Goal: Task Accomplishment & Management: Complete application form

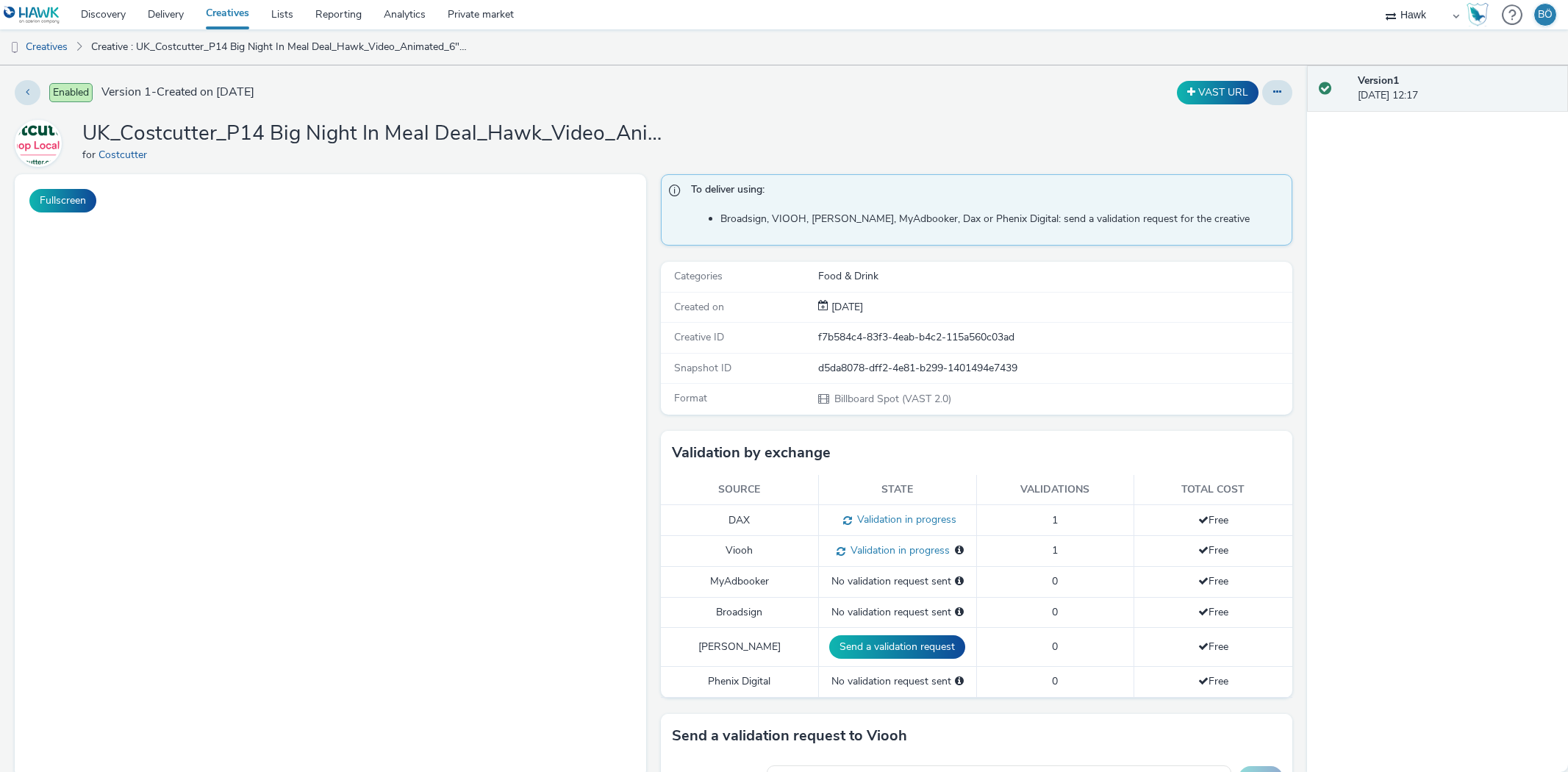
select select "11a7df10-284f-415c-b52a-427acf4c31ae"
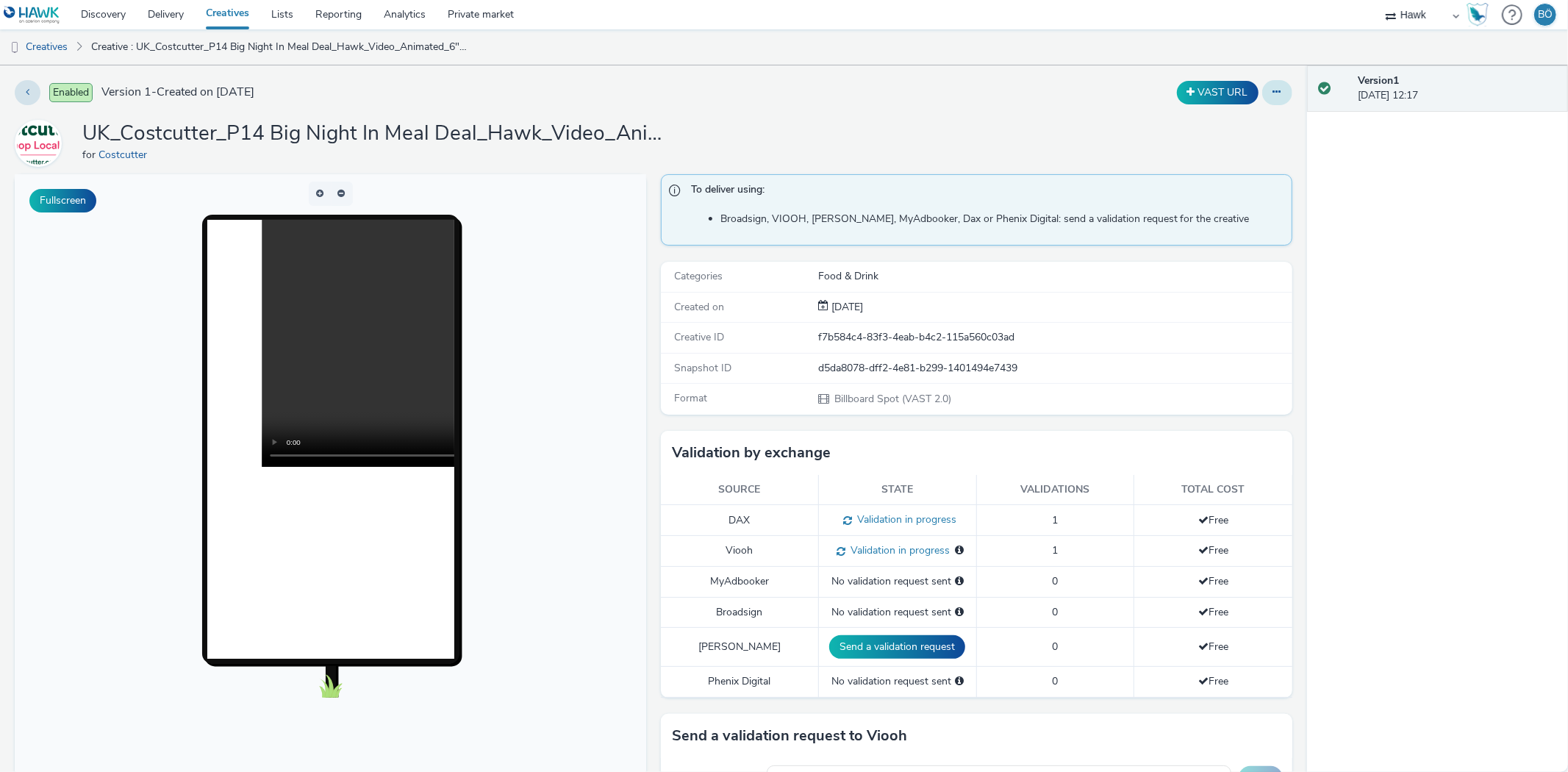
click at [1272, 90] on button at bounding box center [1277, 92] width 30 height 25
click at [1261, 122] on link "Edit" at bounding box center [1237, 122] width 111 height 30
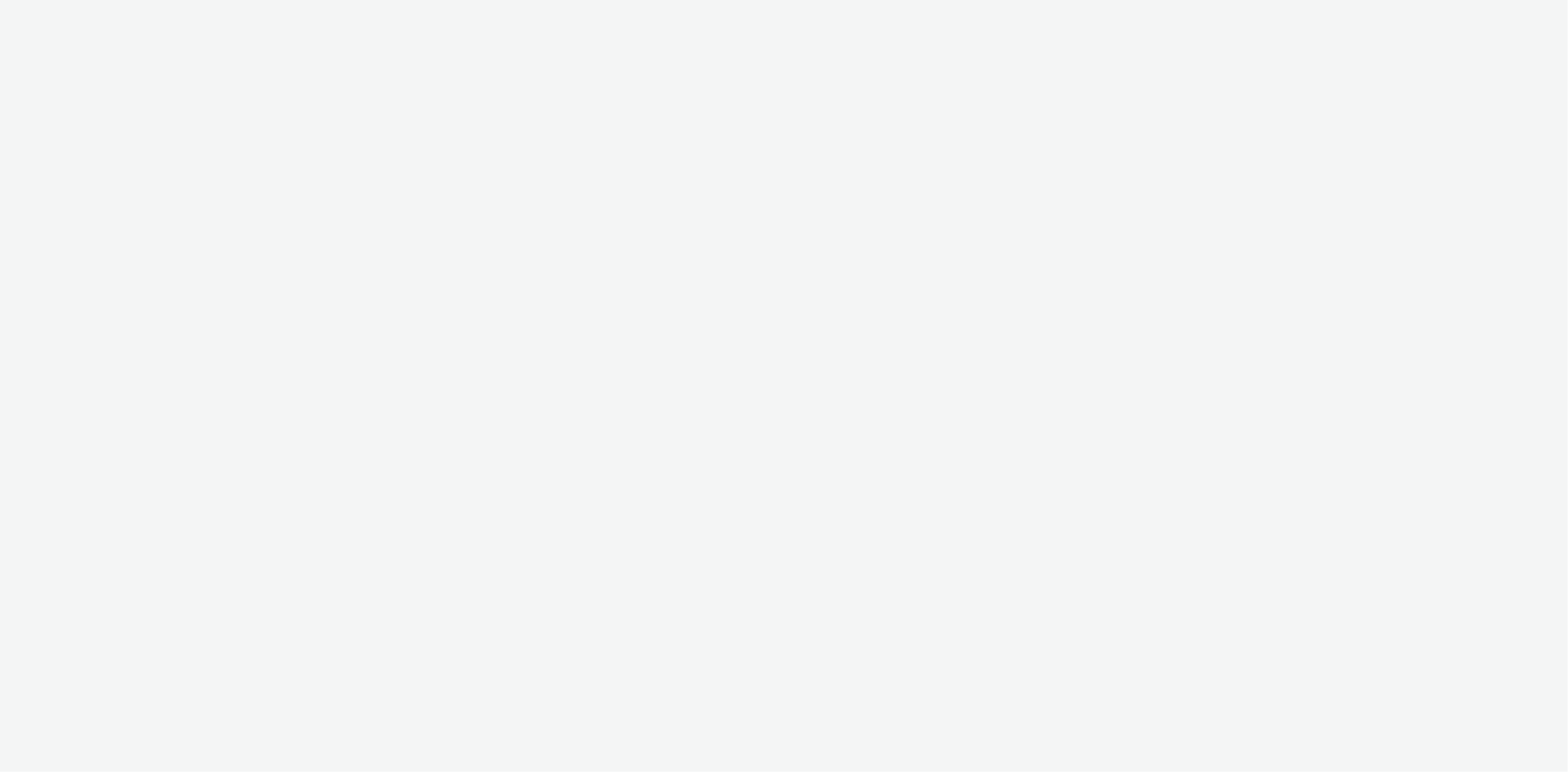
select select "11a7df10-284f-415c-b52a-427acf4c31ae"
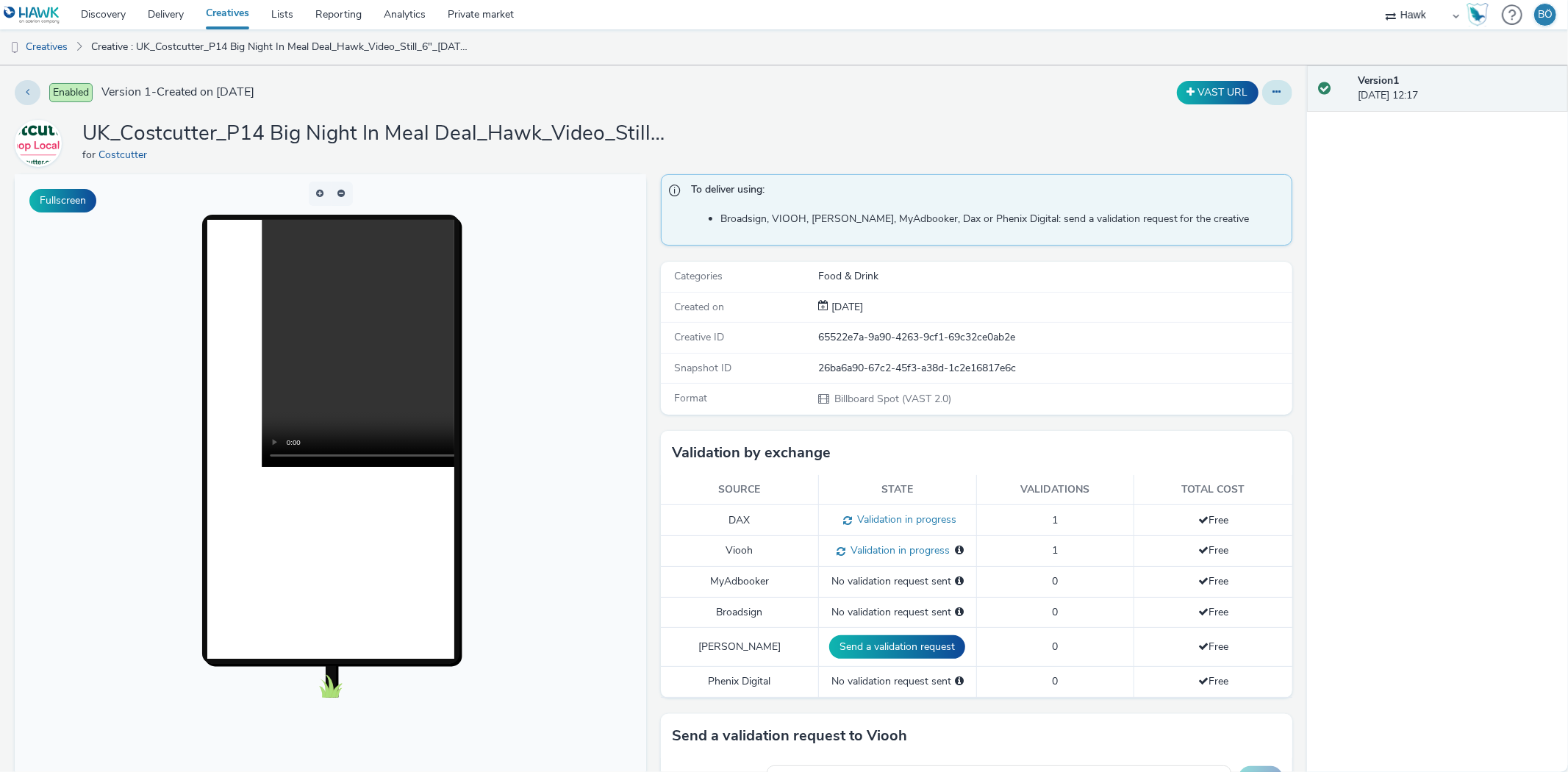
click at [1272, 89] on button at bounding box center [1277, 92] width 30 height 25
click at [1205, 120] on link "Edit" at bounding box center [1237, 122] width 111 height 30
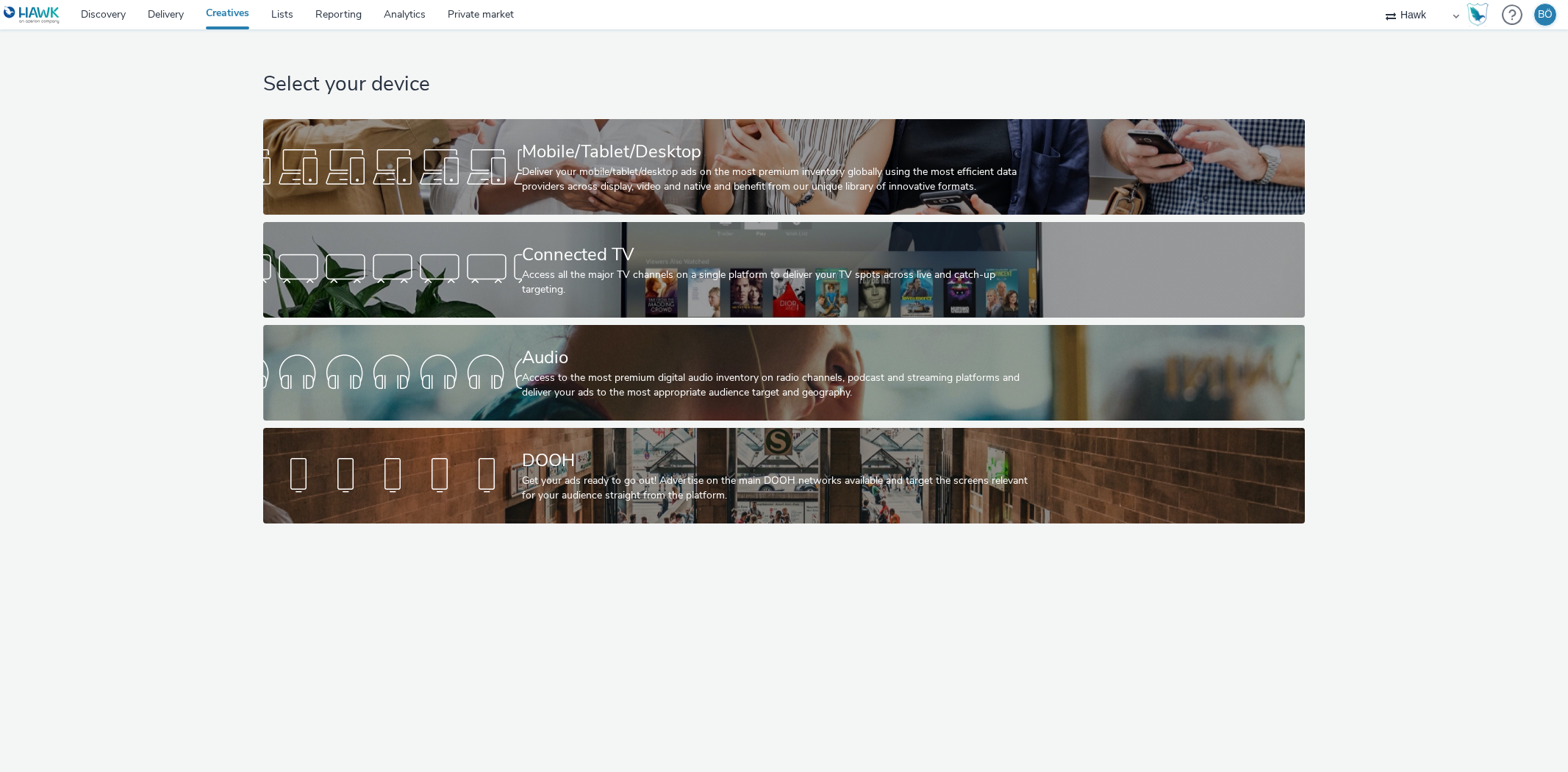
select select "11a7df10-284f-415c-b52a-427acf4c31ae"
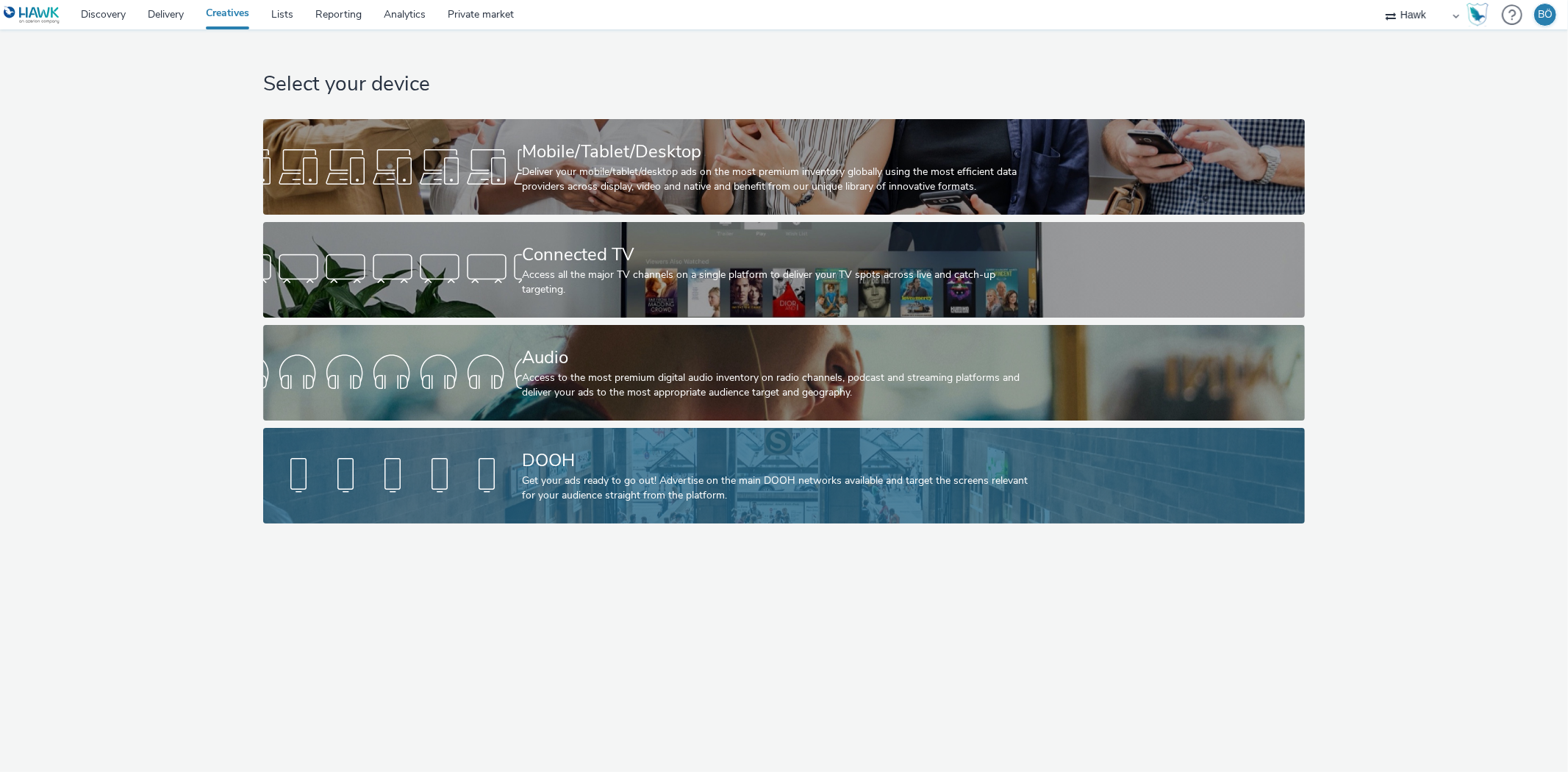
click at [694, 474] on div "Get your ads ready to go out! Advertise on the main DOOH networks available and…" at bounding box center [781, 489] width 518 height 30
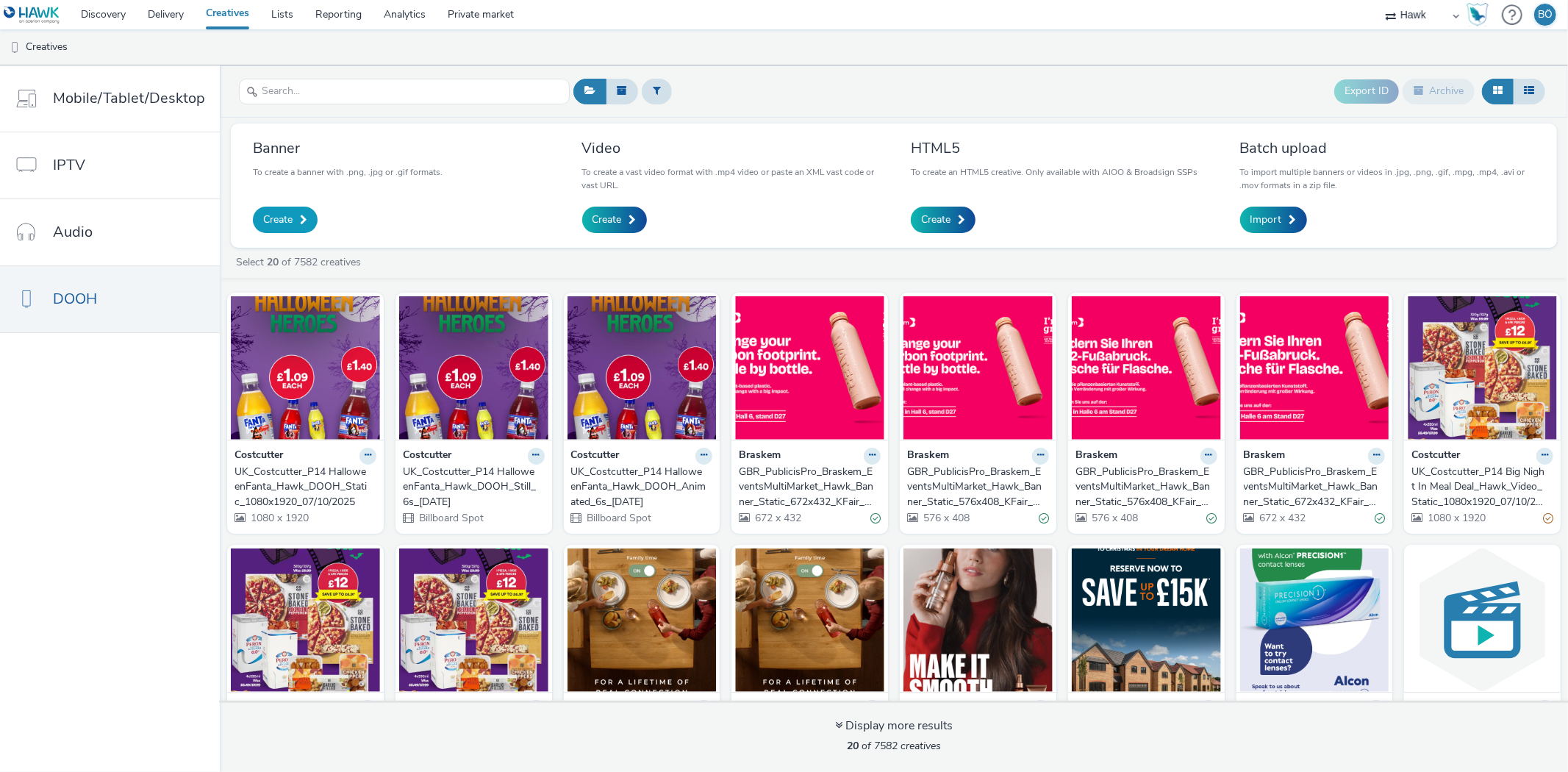
click at [288, 216] on span "Create" at bounding box center [278, 220] width 30 height 14
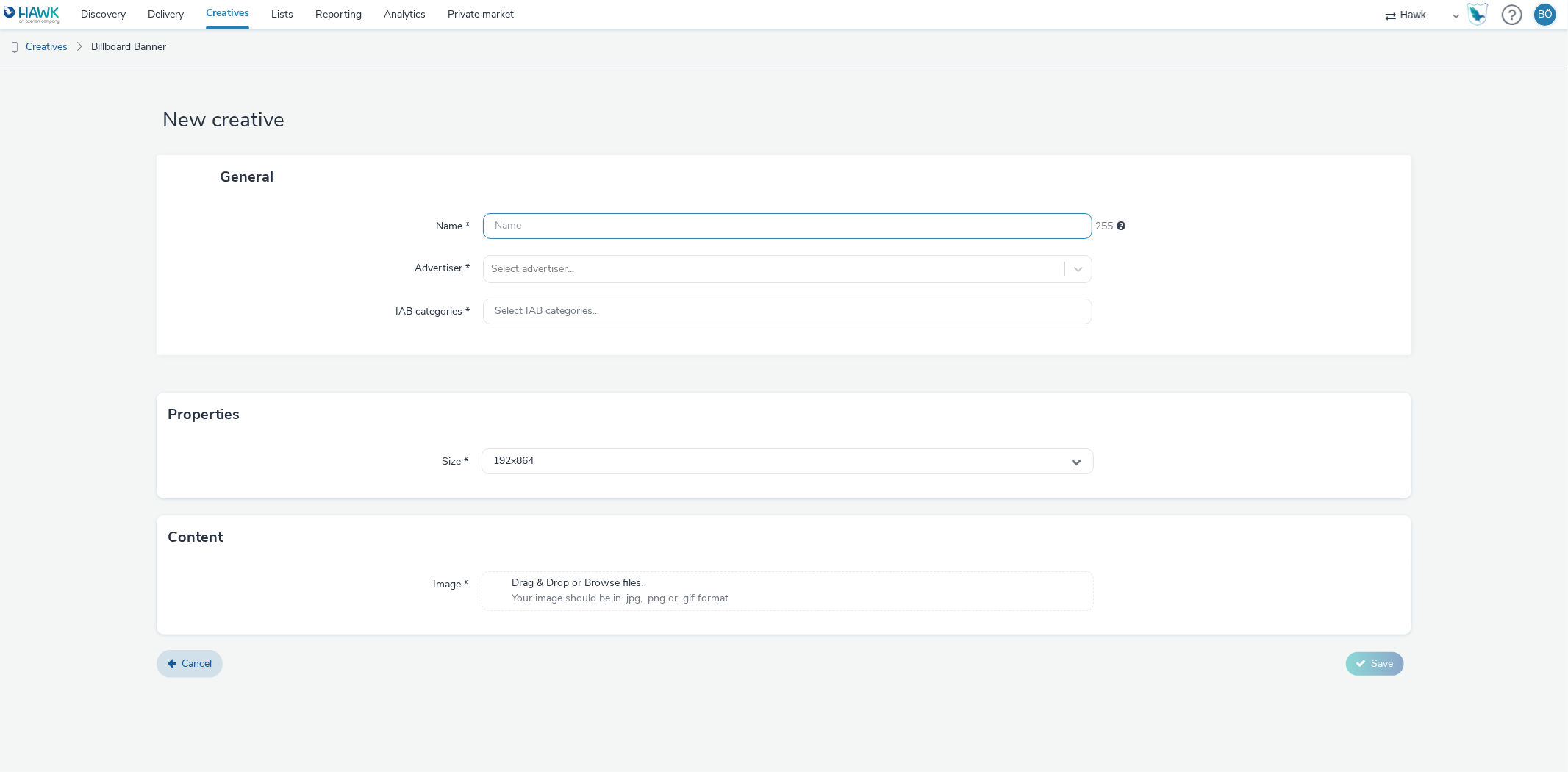
click at [594, 218] on input "text" at bounding box center [787, 227] width 609 height 26
paste input "UK_Costcutter_P14 Malteser Reindeers_Hawk_DOOH_Static_1080x1920__45695"
drag, startPoint x: 855, startPoint y: 223, endPoint x: 932, endPoint y: 217, distance: 77.2
click at [931, 217] on input "UK_Costcutter_P14 Malteser Reindeers_Hawk_DOOH_Static_1080x1920__45695" at bounding box center [787, 227] width 609 height 26
type input "UK_Costcutter_P14 Malteser Reindeers_Hawk_DOOH_Static_1080x1920_07.10.2025"
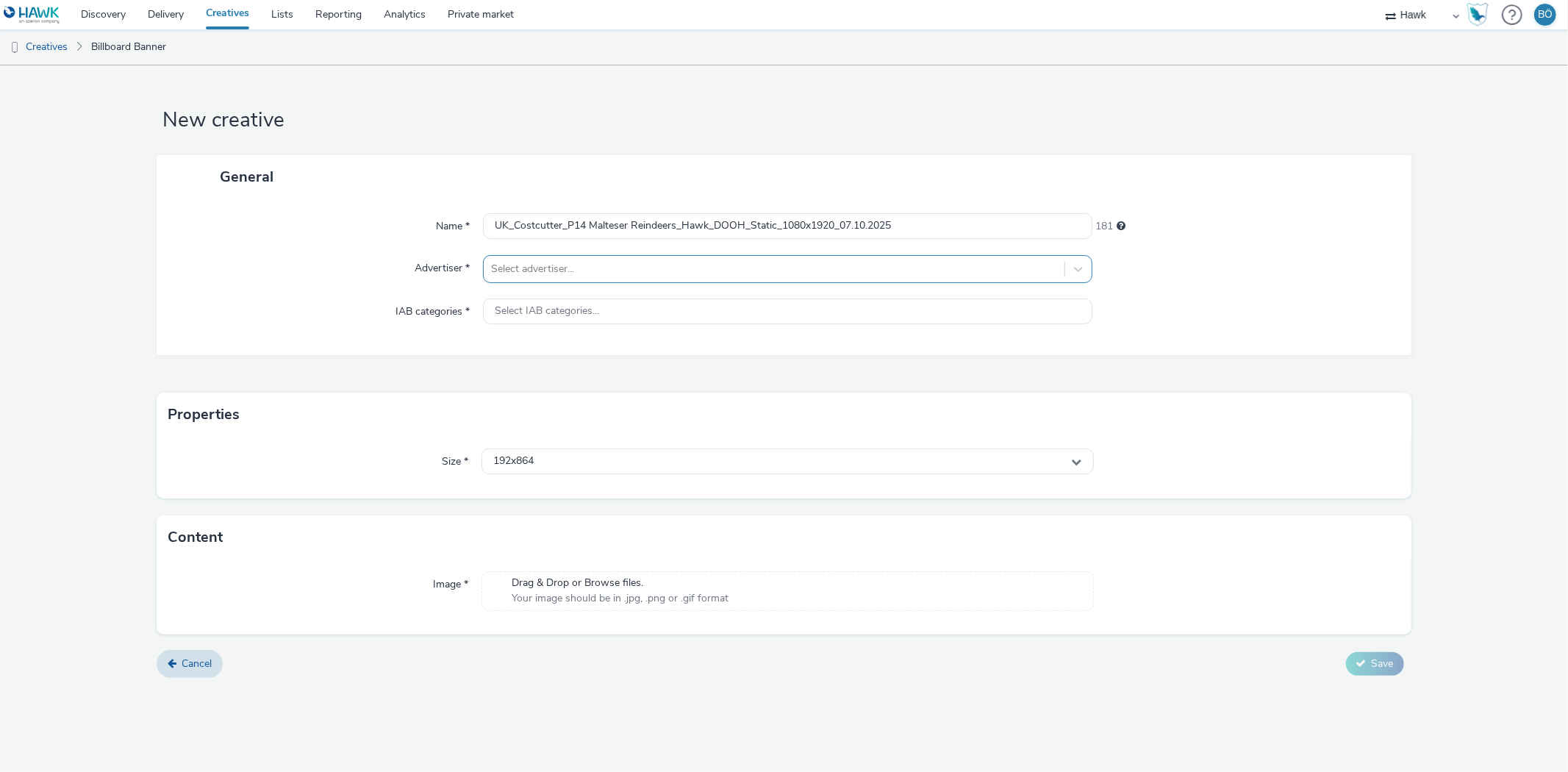
click at [622, 261] on div at bounding box center [774, 269] width 566 height 17
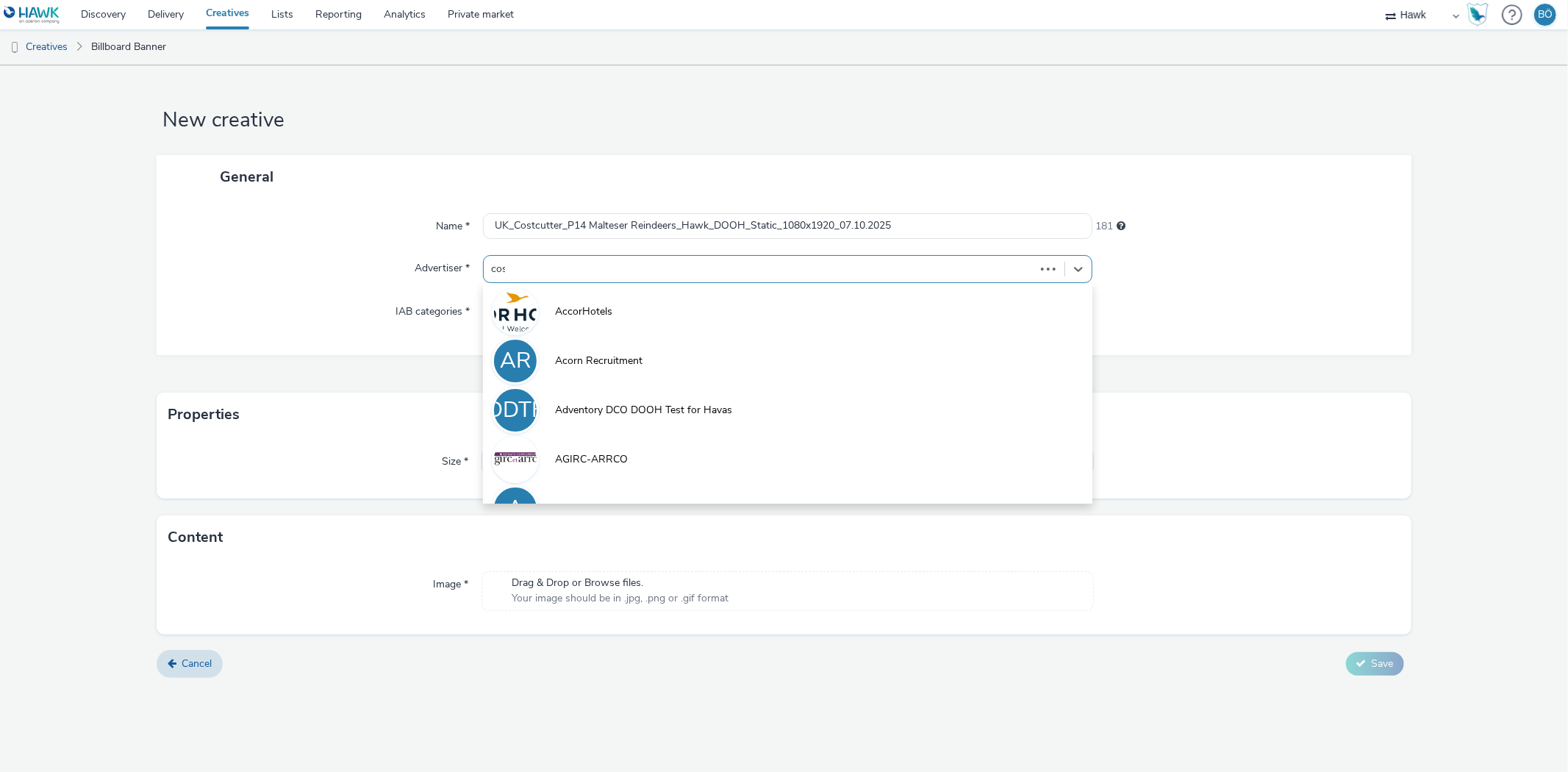
type input "cost"
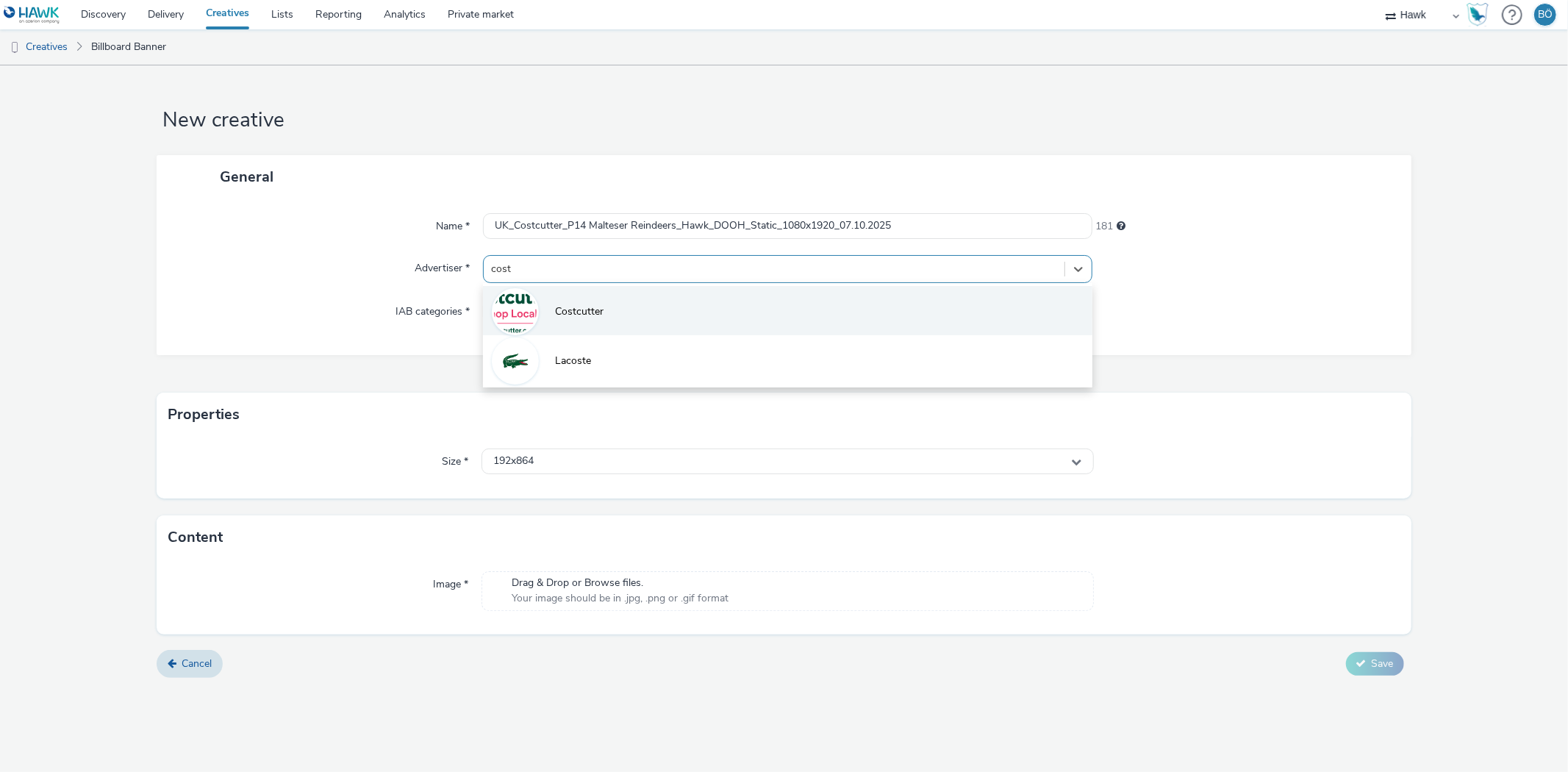
click at [616, 298] on li "Costcutter" at bounding box center [787, 311] width 609 height 49
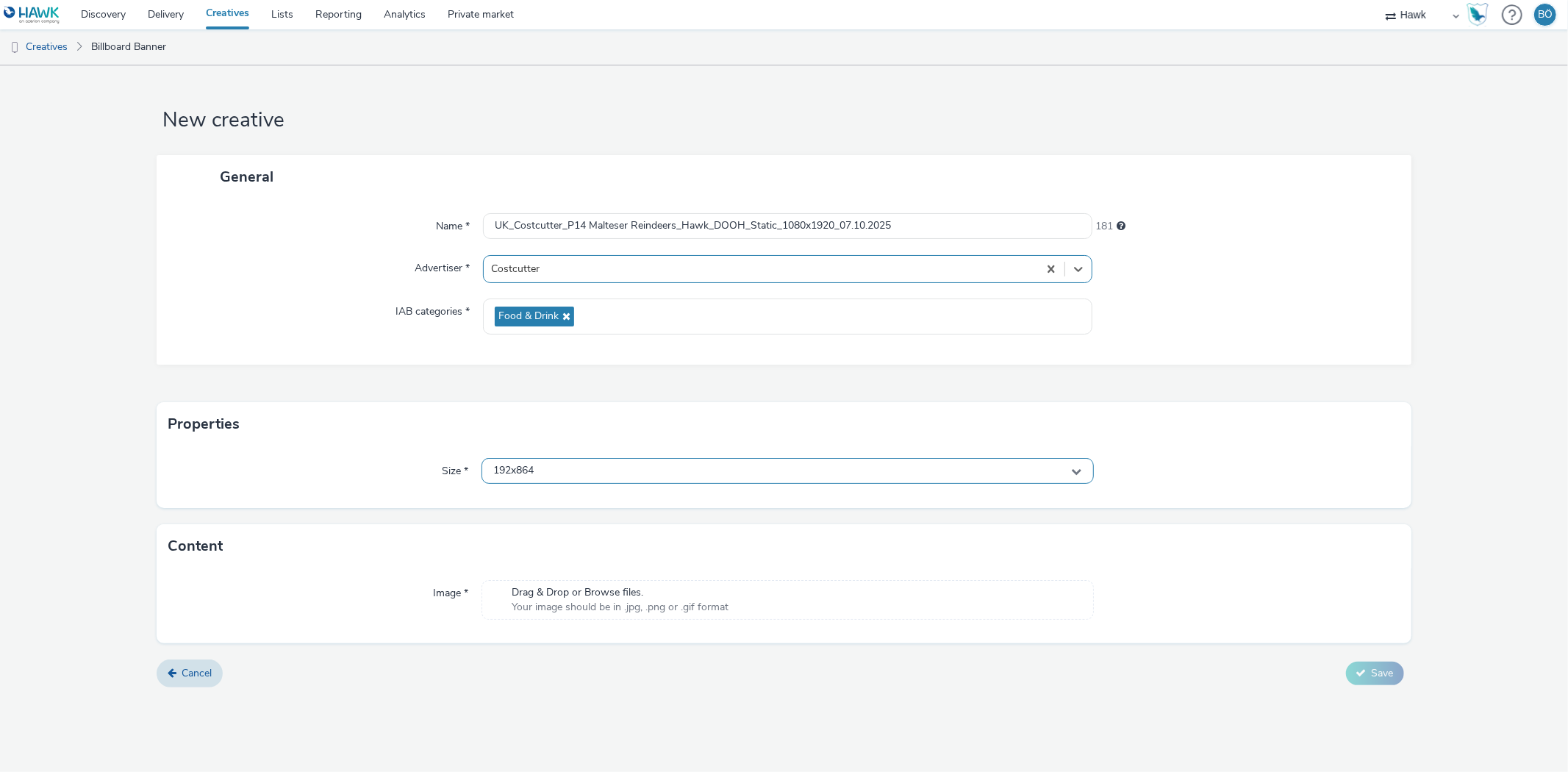
click at [554, 461] on div "192x864" at bounding box center [787, 471] width 612 height 26
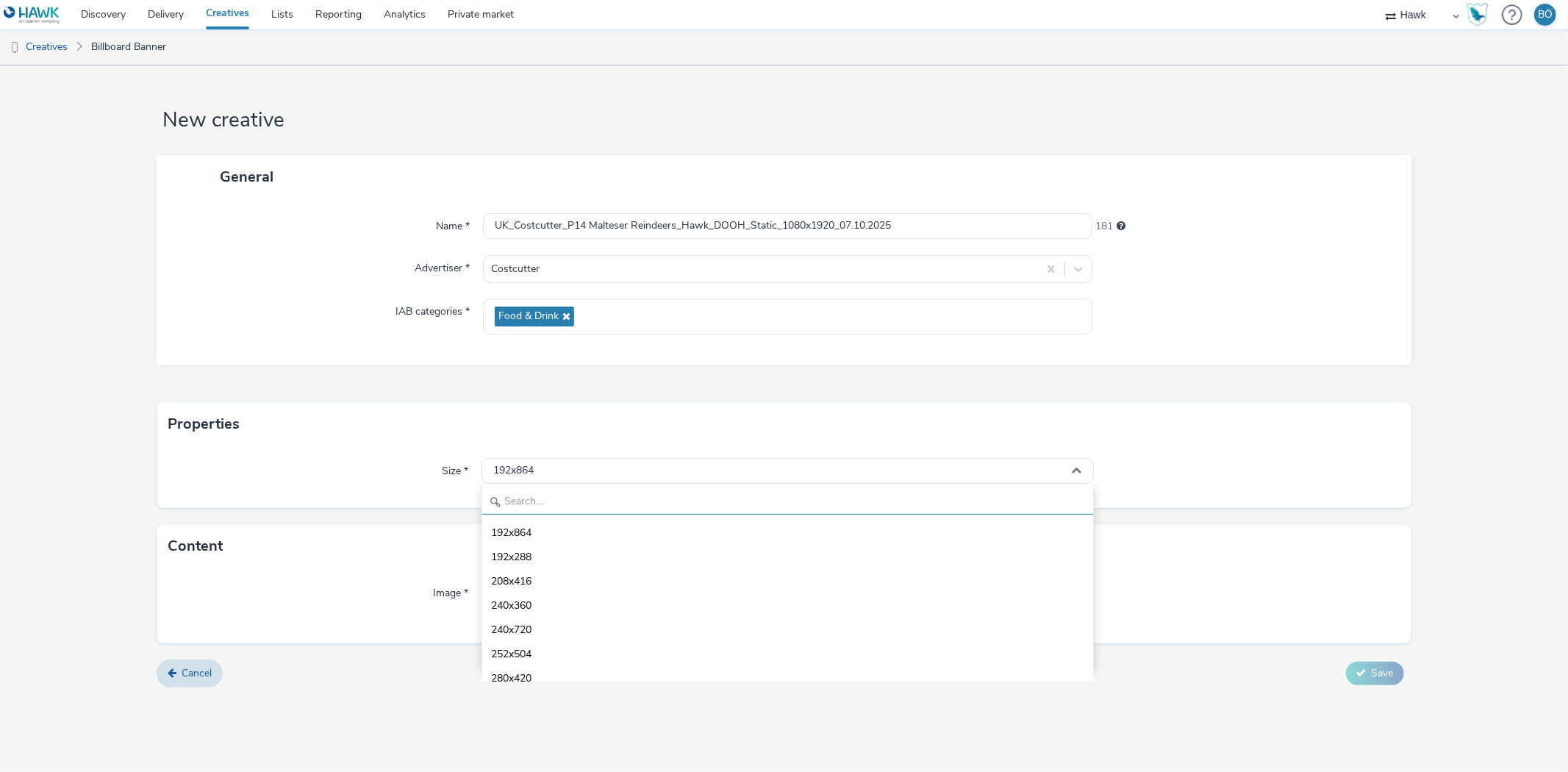
click at [549, 489] on input "text" at bounding box center [787, 502] width 610 height 26
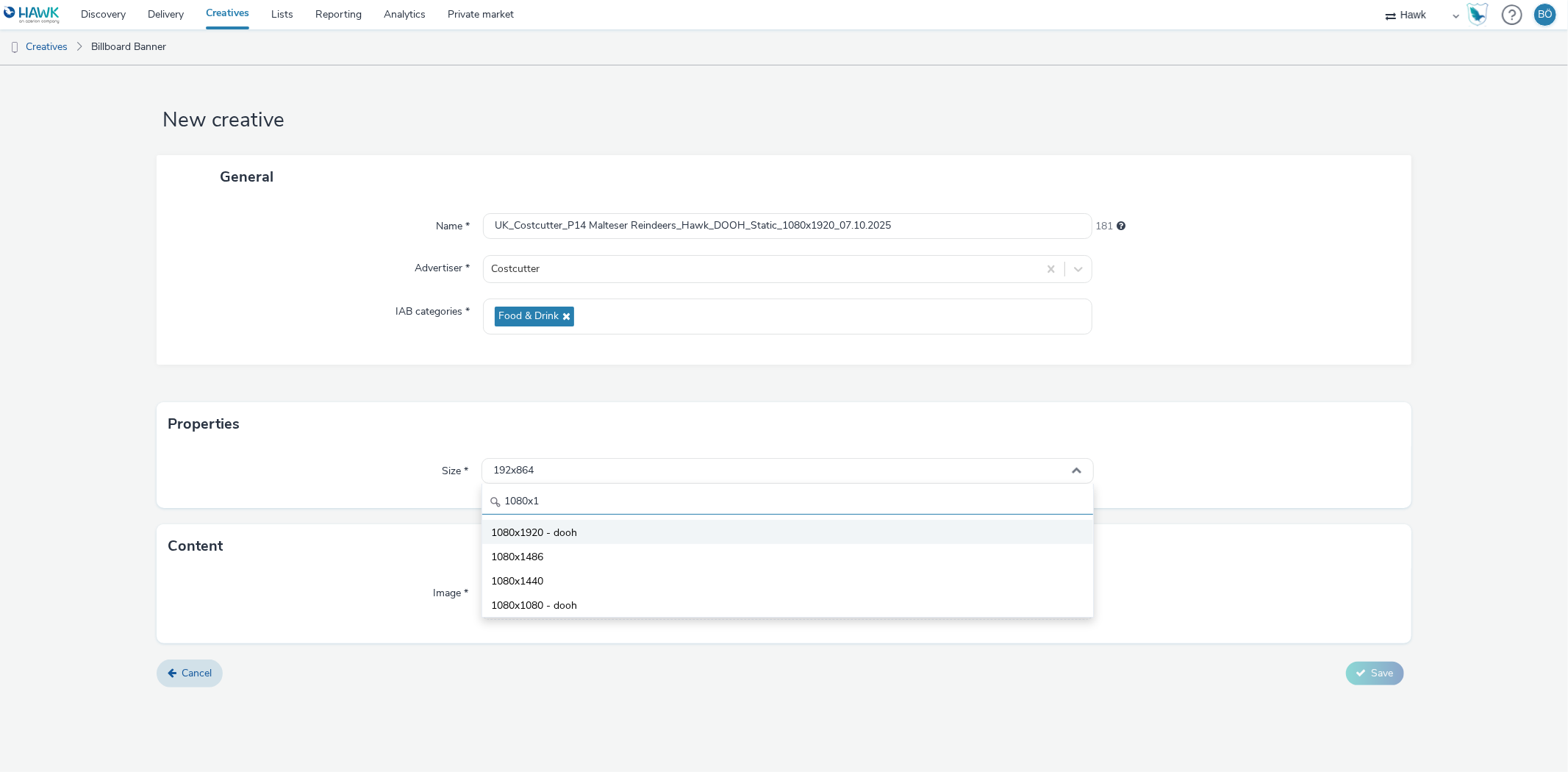
type input "1080x1"
click at [568, 520] on li "1080x1920 - dooh" at bounding box center [787, 532] width 610 height 24
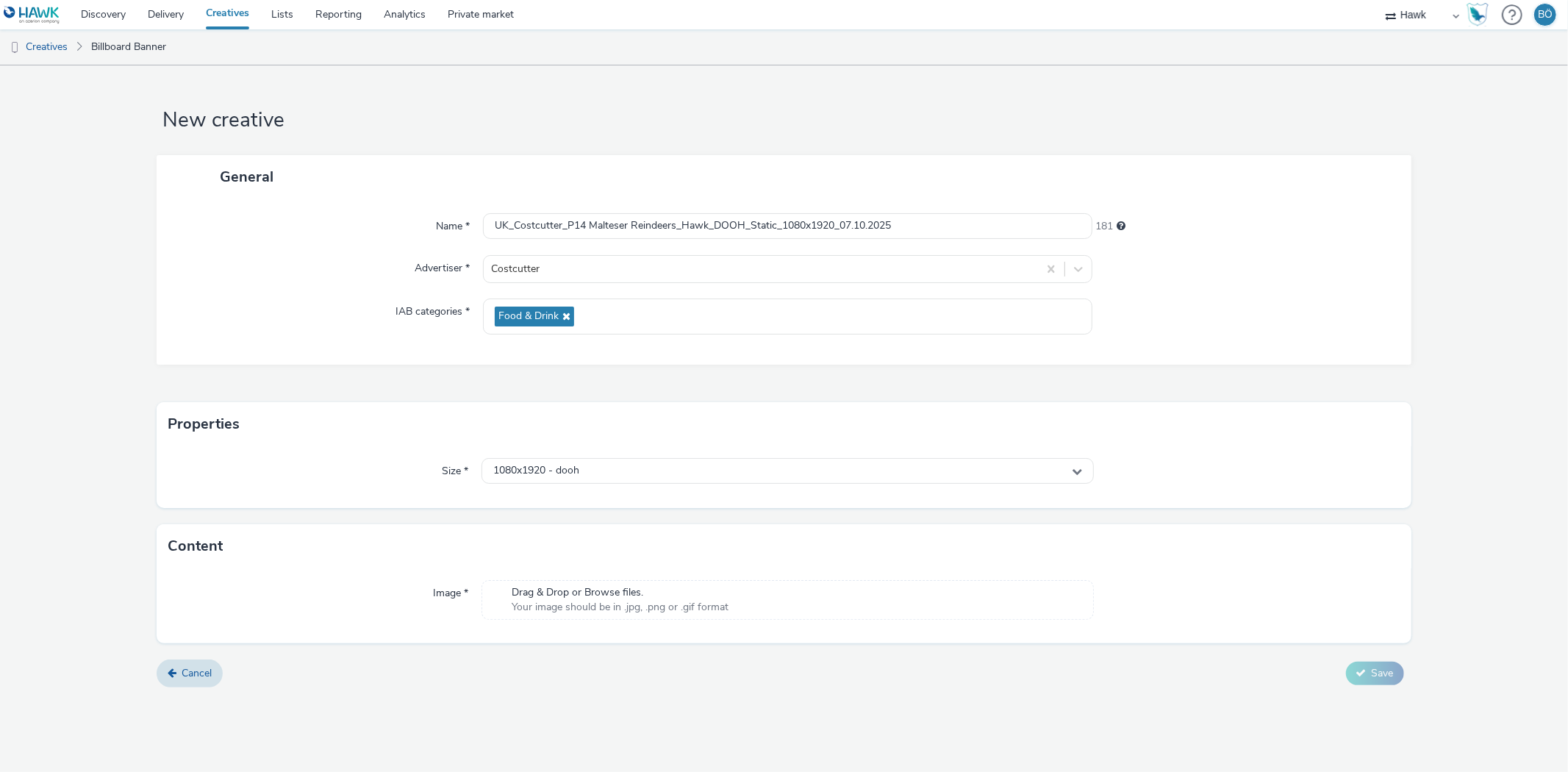
click at [591, 589] on span "Drag & Drop or Browse files." at bounding box center [620, 592] width 217 height 14
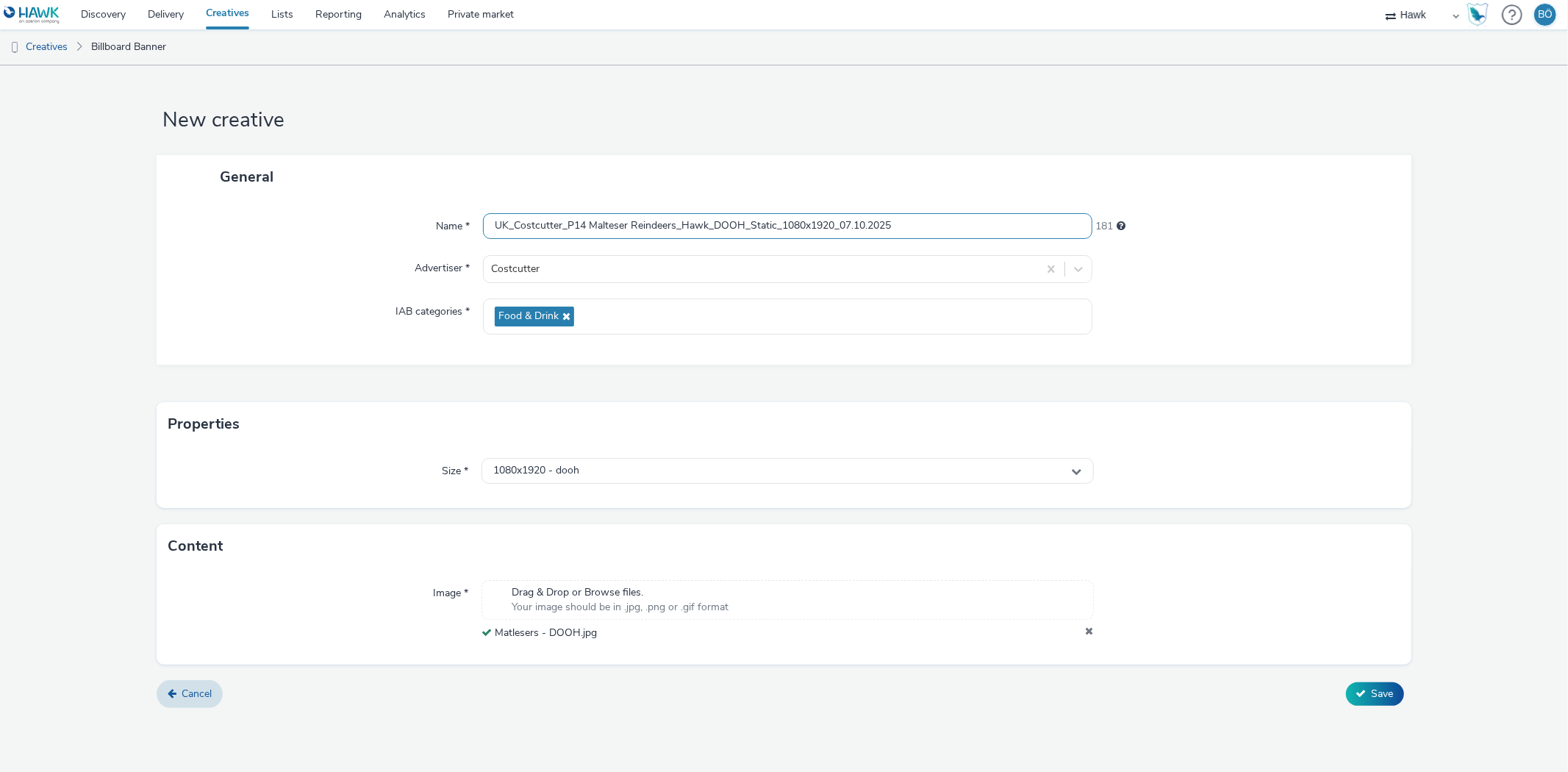
click at [781, 223] on input "UK_Costcutter_P14 Malteser Reindeers_Hawk_DOOH_Static_1080x1920_07.10.2025" at bounding box center [787, 227] width 609 height 26
click at [1339, 175] on div "General" at bounding box center [784, 177] width 1254 height 43
drag, startPoint x: 721, startPoint y: 203, endPoint x: 721, endPoint y: 211, distance: 8.0
click at [721, 211] on div "Name * UK_Costcutter_P14 Malteser Reindeers_Hawk_DOOH_Static_1080x1920_07.10.20…" at bounding box center [784, 281] width 1254 height 166
click at [721, 218] on input "UK_Costcutter_P14 Malteser Reindeers_Hawk_DOOH_Static_1080x1920_07.10.2025" at bounding box center [787, 227] width 609 height 26
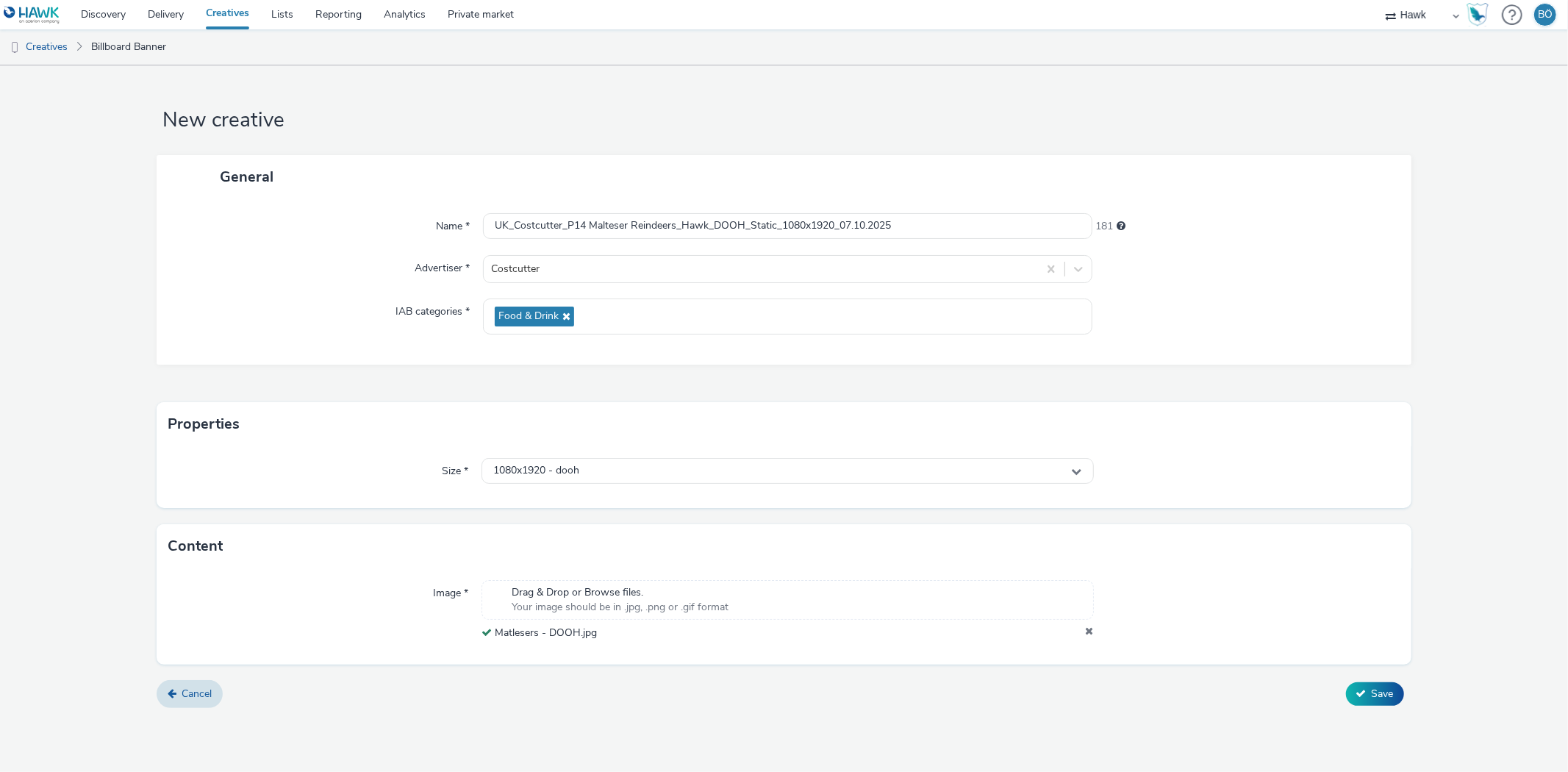
click at [1217, 533] on div "Content" at bounding box center [784, 546] width 1254 height 44
click at [1382, 693] on span "Save" at bounding box center [1383, 694] width 22 height 14
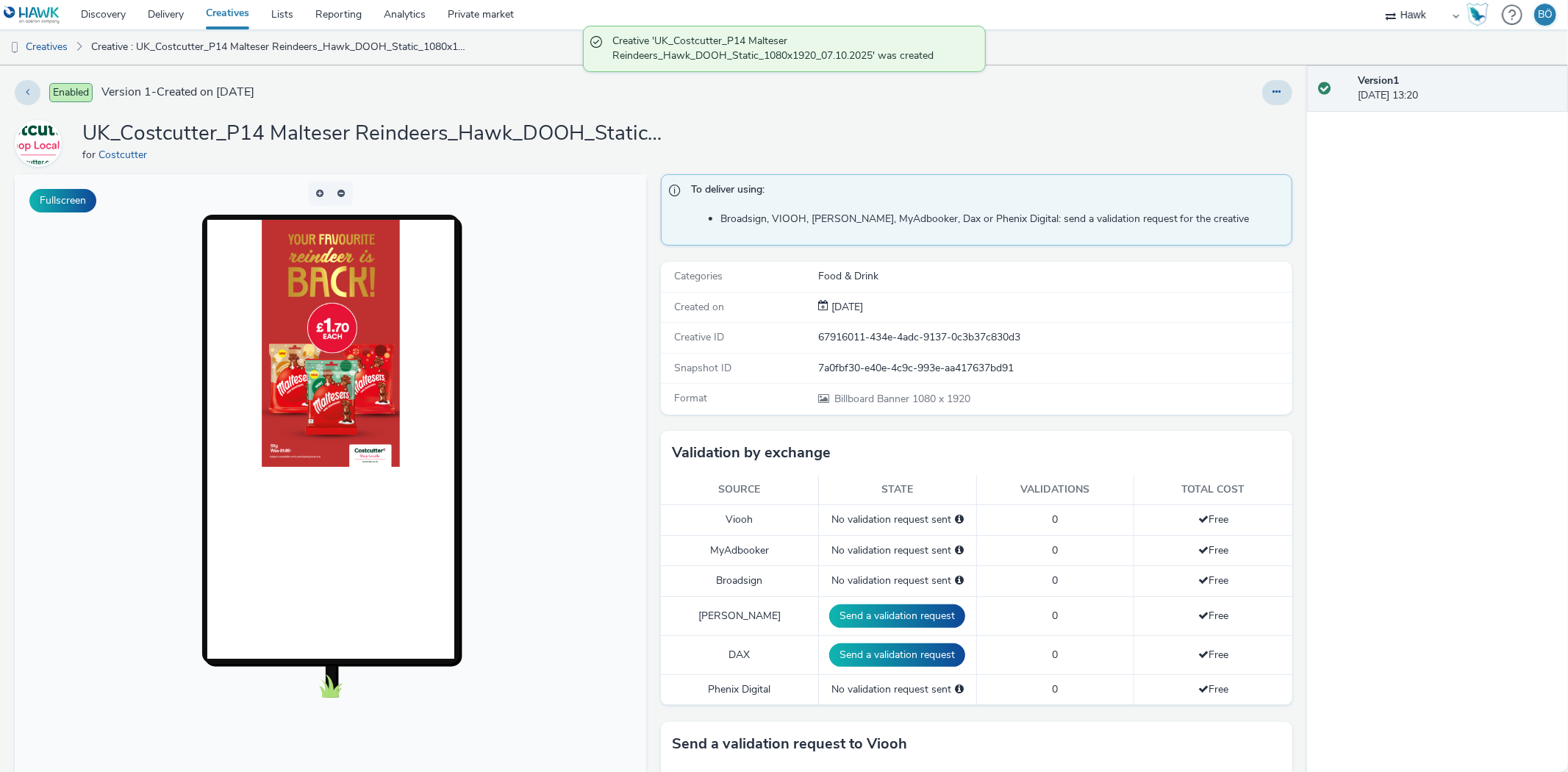
drag, startPoint x: 64, startPoint y: 48, endPoint x: 86, endPoint y: 48, distance: 22.0
click at [64, 48] on link "Creatives" at bounding box center [37, 47] width 75 height 36
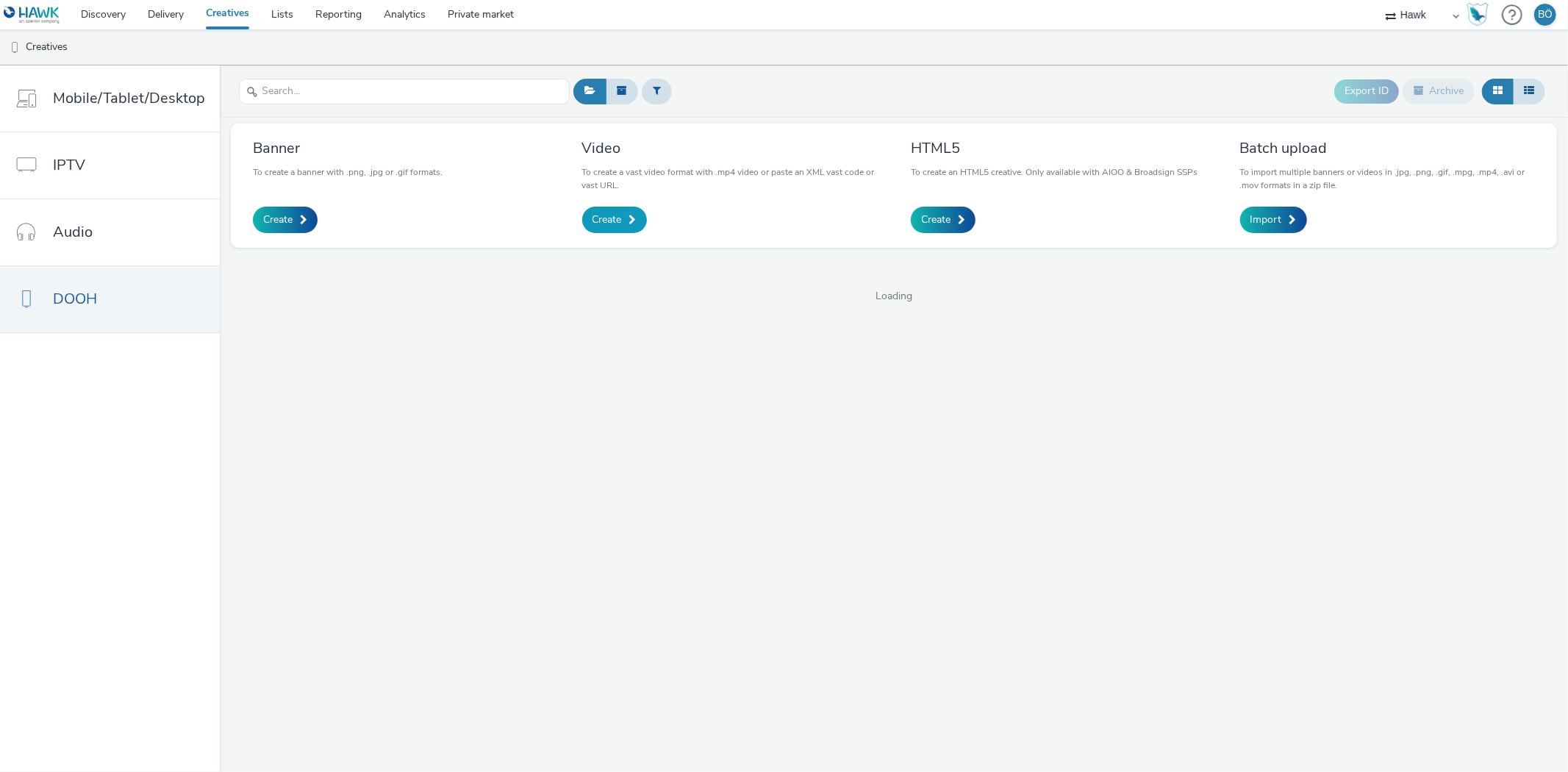
click at [614, 222] on span "Create" at bounding box center [607, 220] width 30 height 14
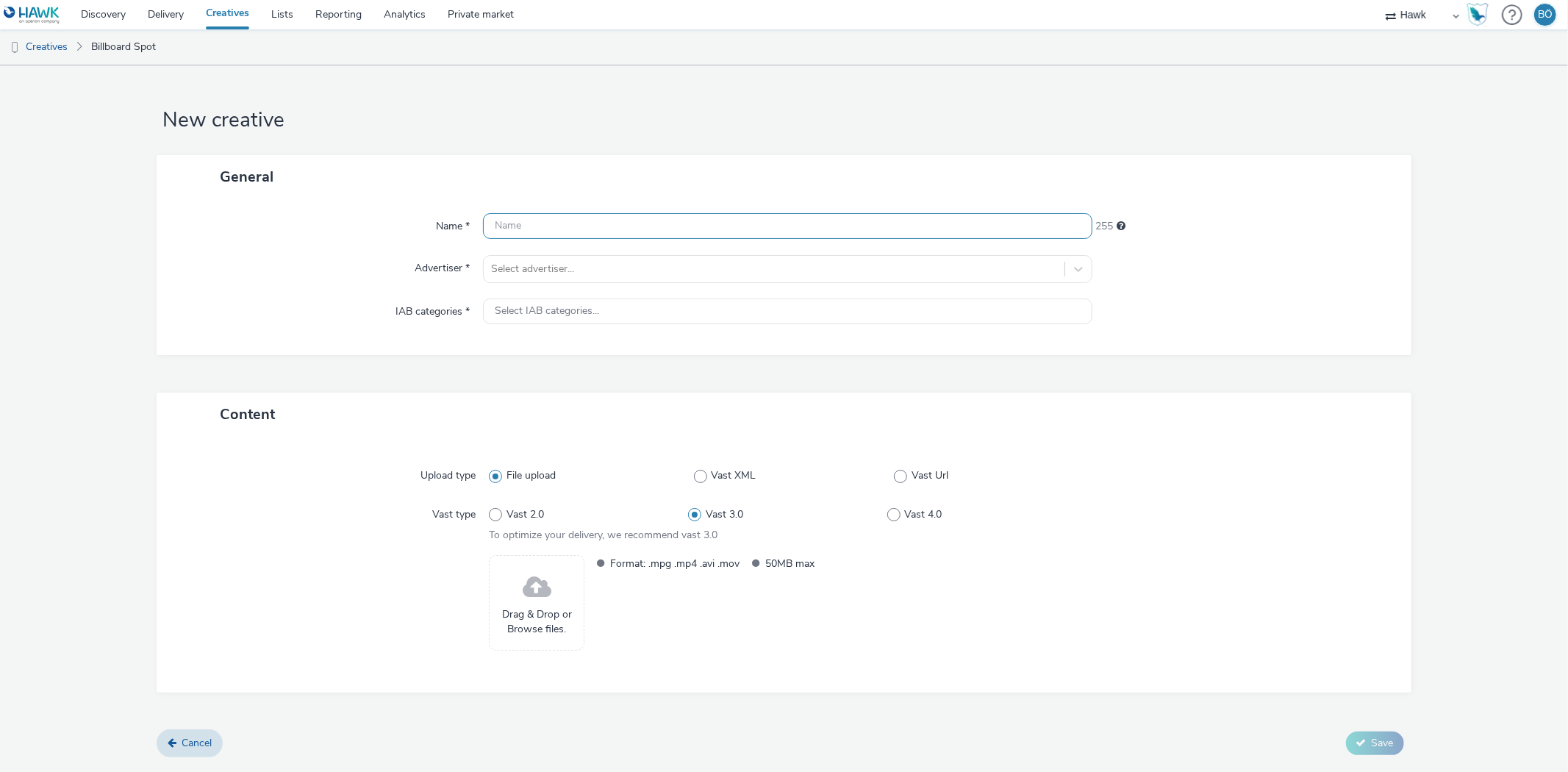
click at [611, 214] on input "text" at bounding box center [787, 227] width 609 height 26
paste input "UK_Costcutter_P14 Malteser Reindeers_Hawk_DOOH_Static_1080x1920_07.10.2025"
click at [769, 217] on input "UK_Costcutter_P14 Malteser Reindeers_Hawk_DOOH_Static_1080x1920_07.10.2025" at bounding box center [787, 227] width 609 height 26
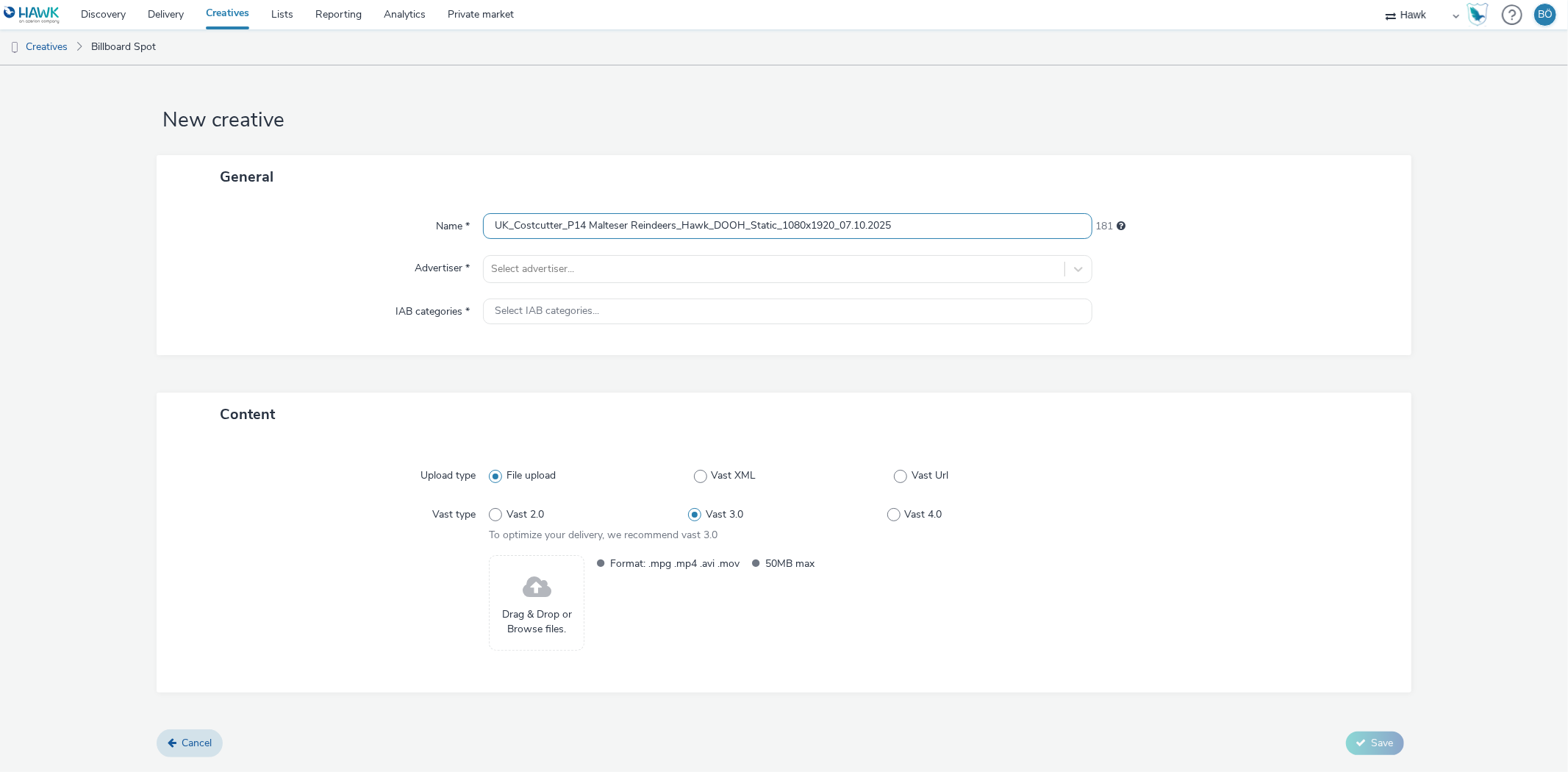
click at [769, 218] on input "UK_Costcutter_P14 Malteser Reindeers_Hawk_DOOH_Static_1080x1920_07.10.2025" at bounding box center [787, 227] width 609 height 26
click at [756, 221] on input "UK_Costcutter_P14 Malteser Reindeers_Hawk_DOOH_Static_1080x1920_07.10.2025" at bounding box center [787, 227] width 609 height 26
drag, startPoint x: 752, startPoint y: 221, endPoint x: 776, endPoint y: 225, distance: 24.3
click at [776, 225] on input "UK_Costcutter_P14 Malteser Reindeers_Hawk_DOOH_Static_1080x1920_07.10.2025" at bounding box center [787, 227] width 609 height 26
type input "UK_Costcutter_P14 Malteser Reindeers_Hawk_DOOH_Animated_6s_1080x1920_07.10.2025"
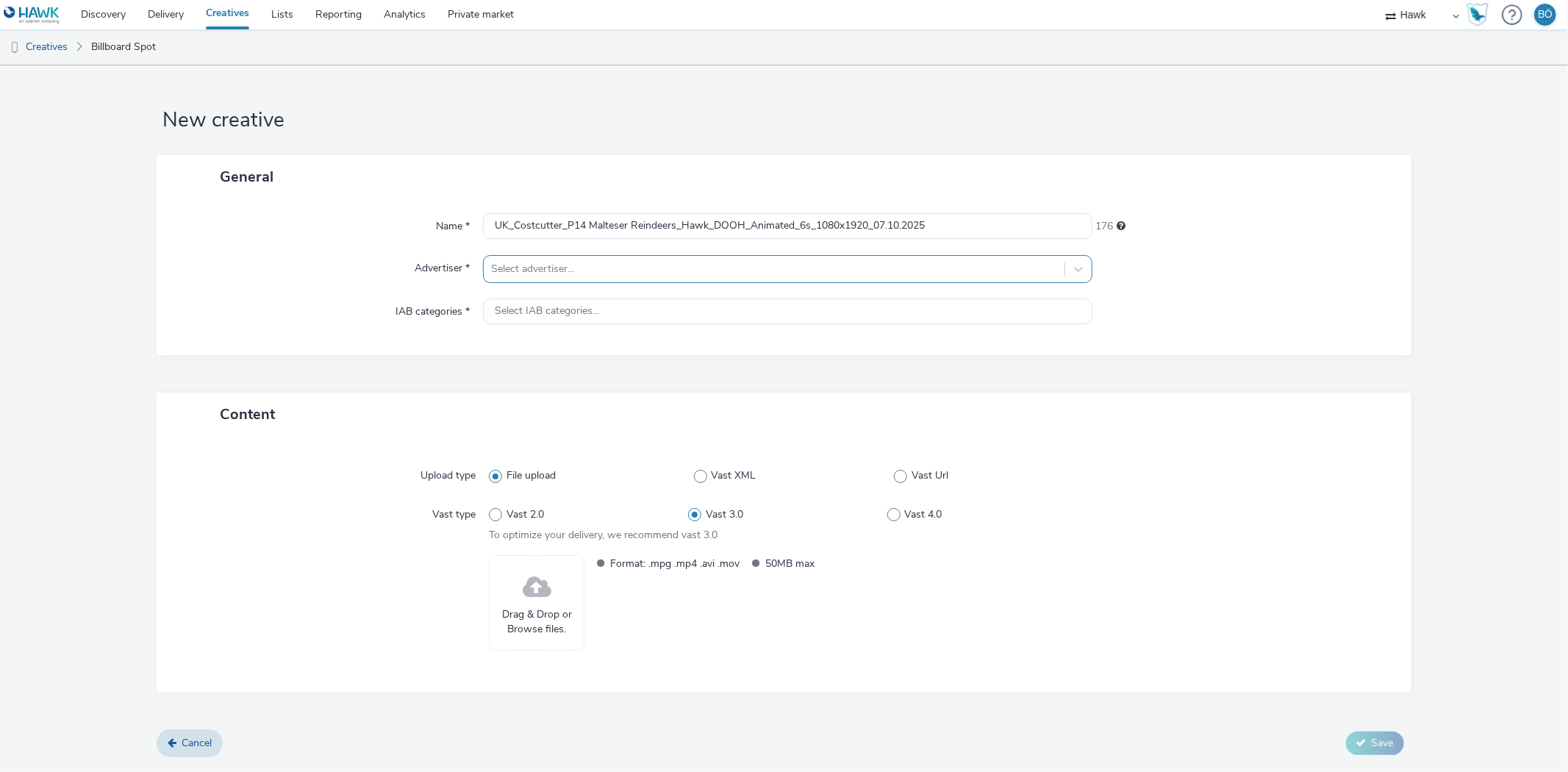
click at [687, 270] on div at bounding box center [774, 269] width 566 height 17
type input "b"
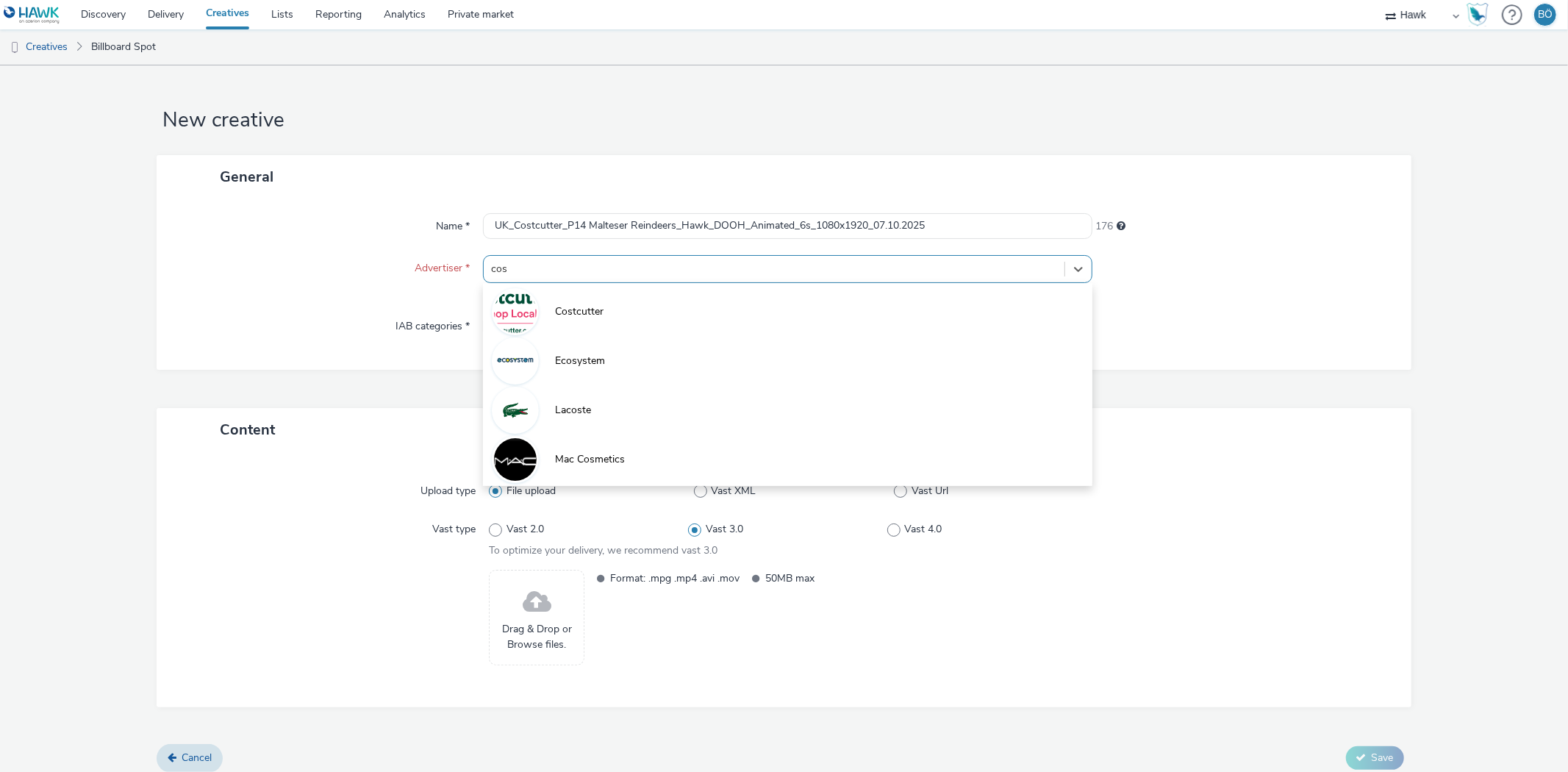
type input "cost"
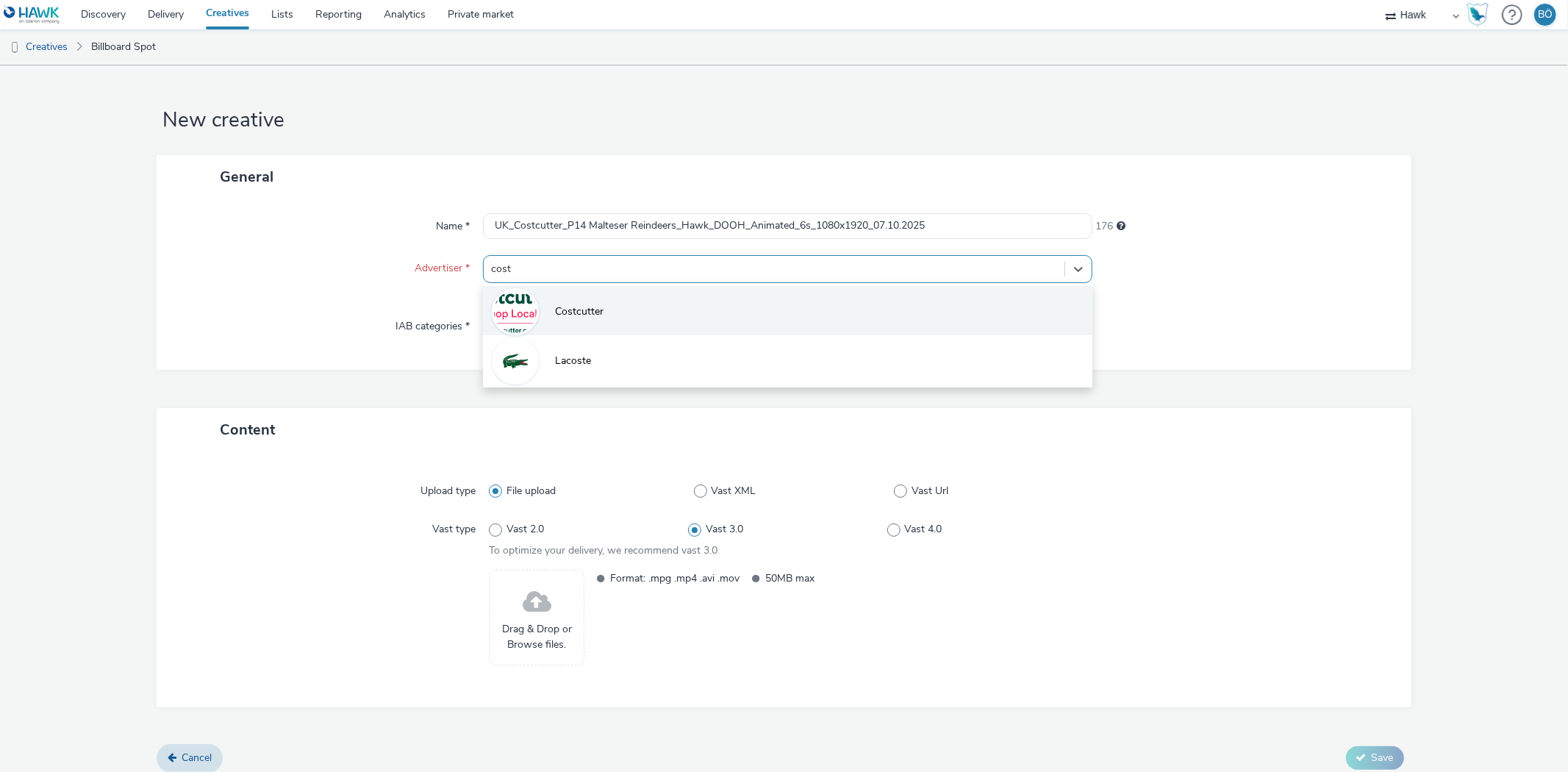
click at [642, 296] on li "Costcutter" at bounding box center [787, 311] width 609 height 49
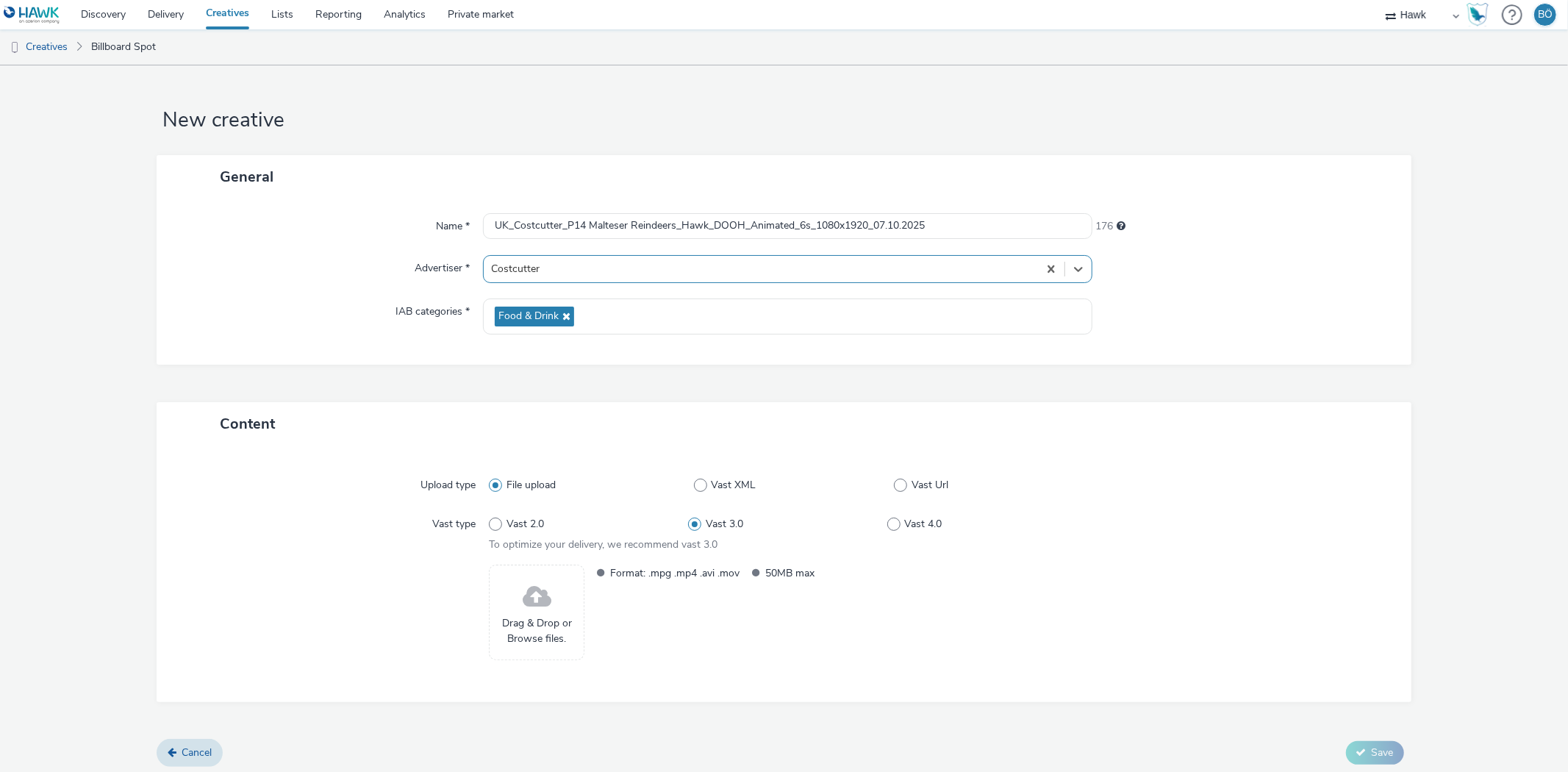
click at [561, 589] on div "Drag & Drop or Browse files." at bounding box center [537, 613] width 95 height 95
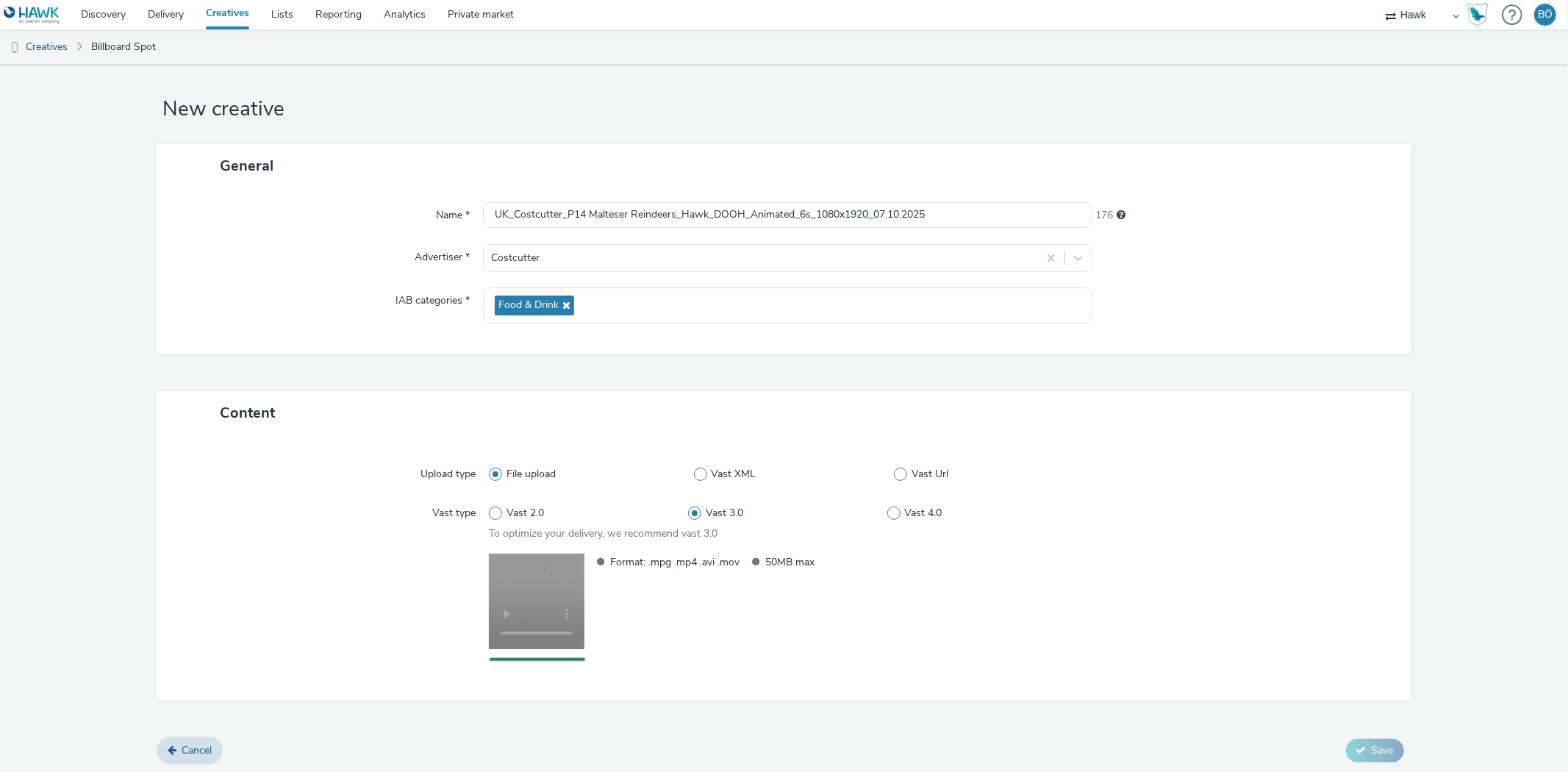
scroll to position [13, 0]
click at [803, 217] on input "UK_Costcutter_P14 Malteser Reindeers_Hawk_DOOH_Animated_6s_1080x1920_07.10.2025" at bounding box center [787, 213] width 609 height 26
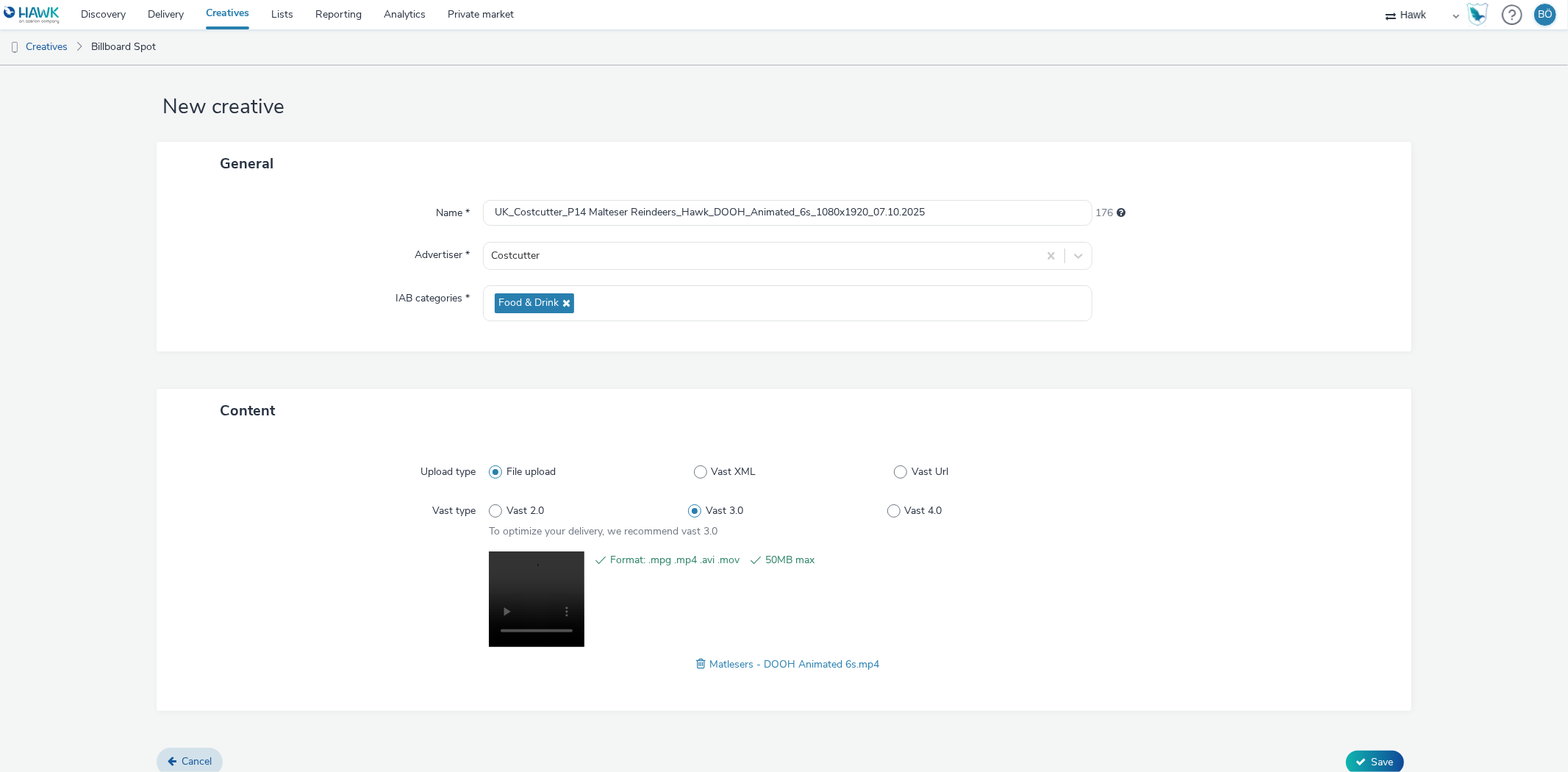
click at [1460, 647] on form "New creative General Name * UK_Costcutter_P14 Malteser Reindeers_Hawk_DOOH_Anim…" at bounding box center [784, 420] width 1568 height 736
drag, startPoint x: 1373, startPoint y: 762, endPoint x: 1206, endPoint y: 582, distance: 245.5
click at [1372, 762] on span "Save" at bounding box center [1383, 762] width 22 height 14
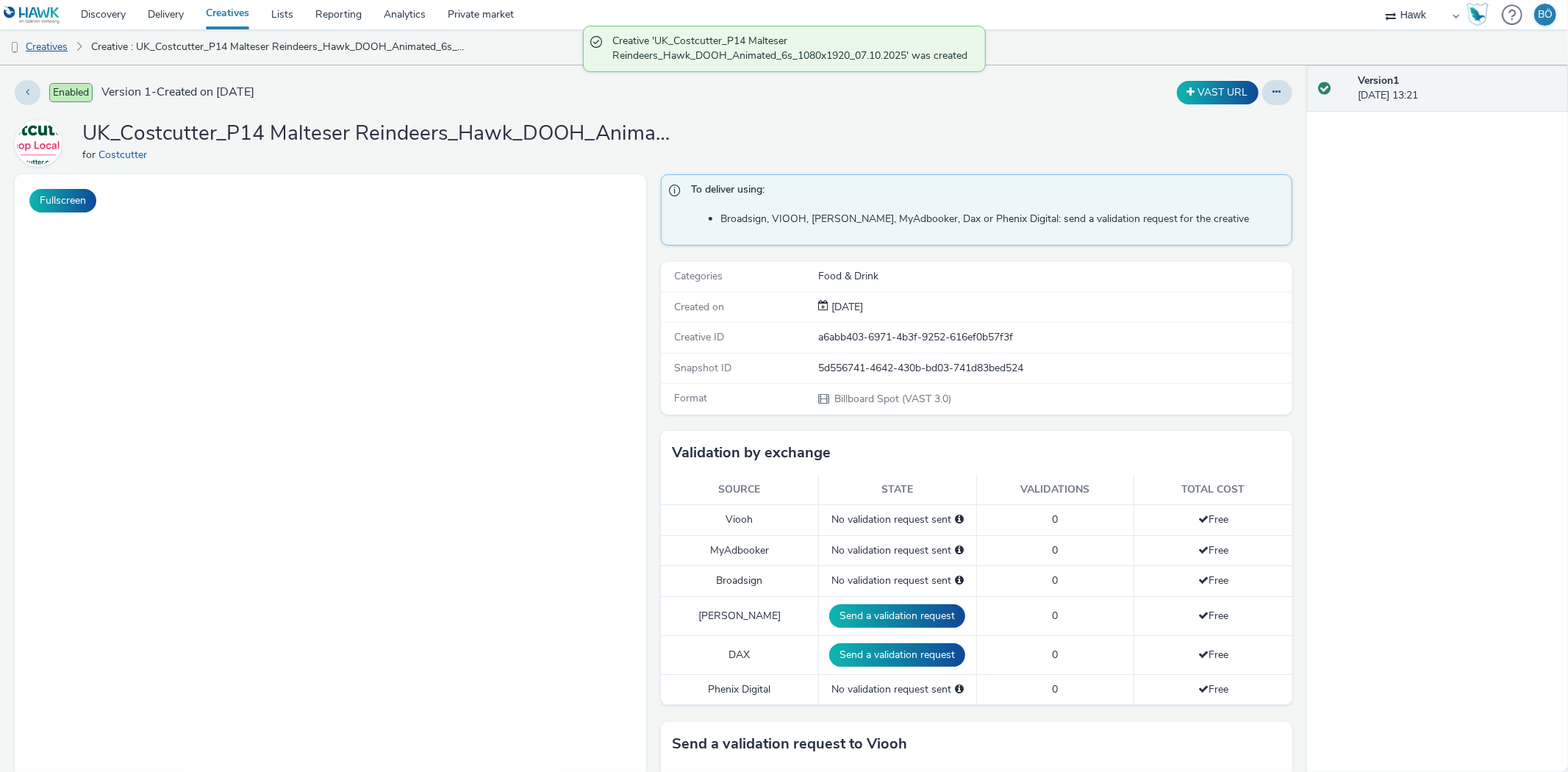
click at [61, 46] on link "Creatives" at bounding box center [37, 47] width 75 height 36
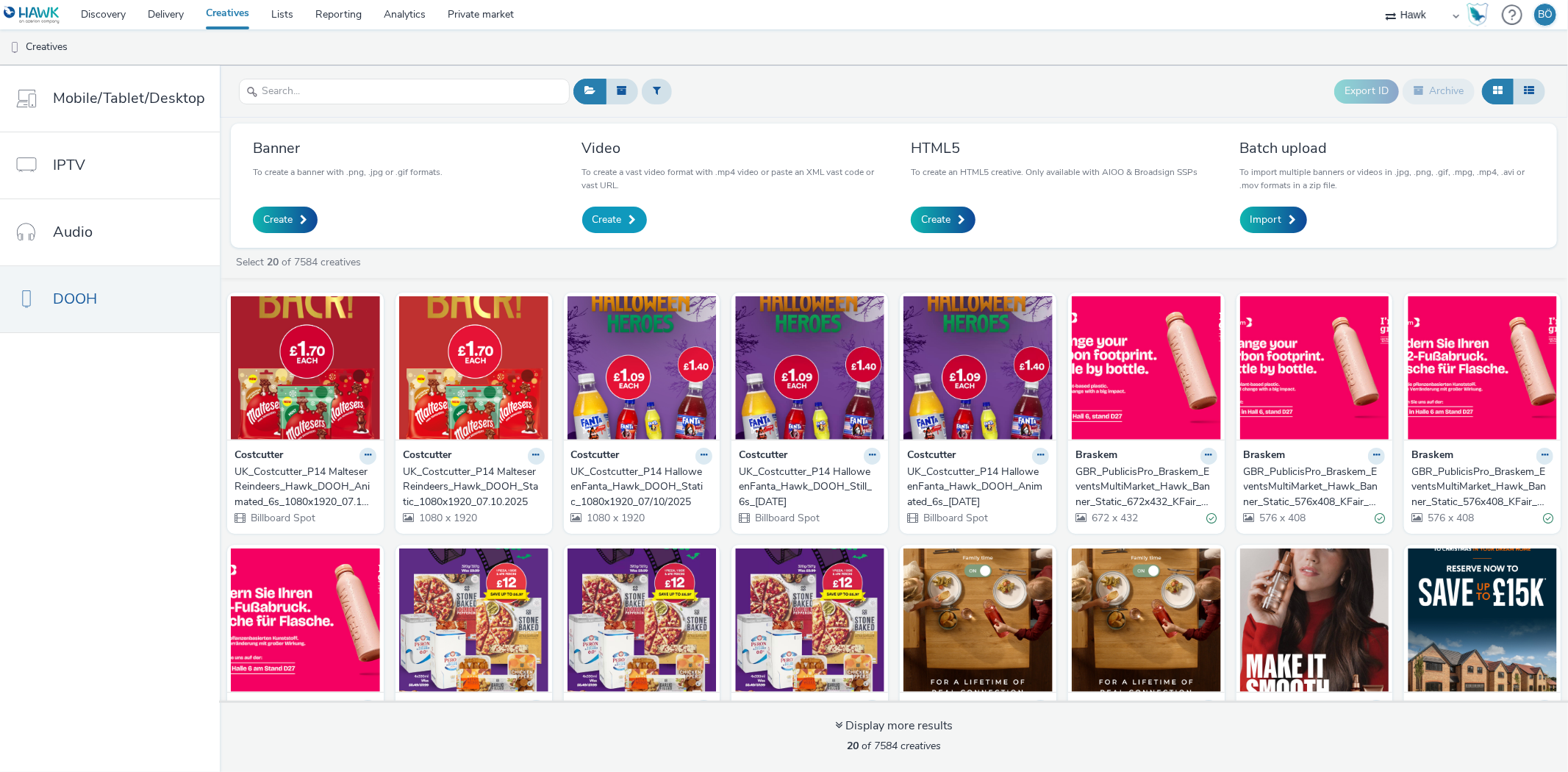
click at [619, 224] on link "Create" at bounding box center [614, 220] width 64 height 27
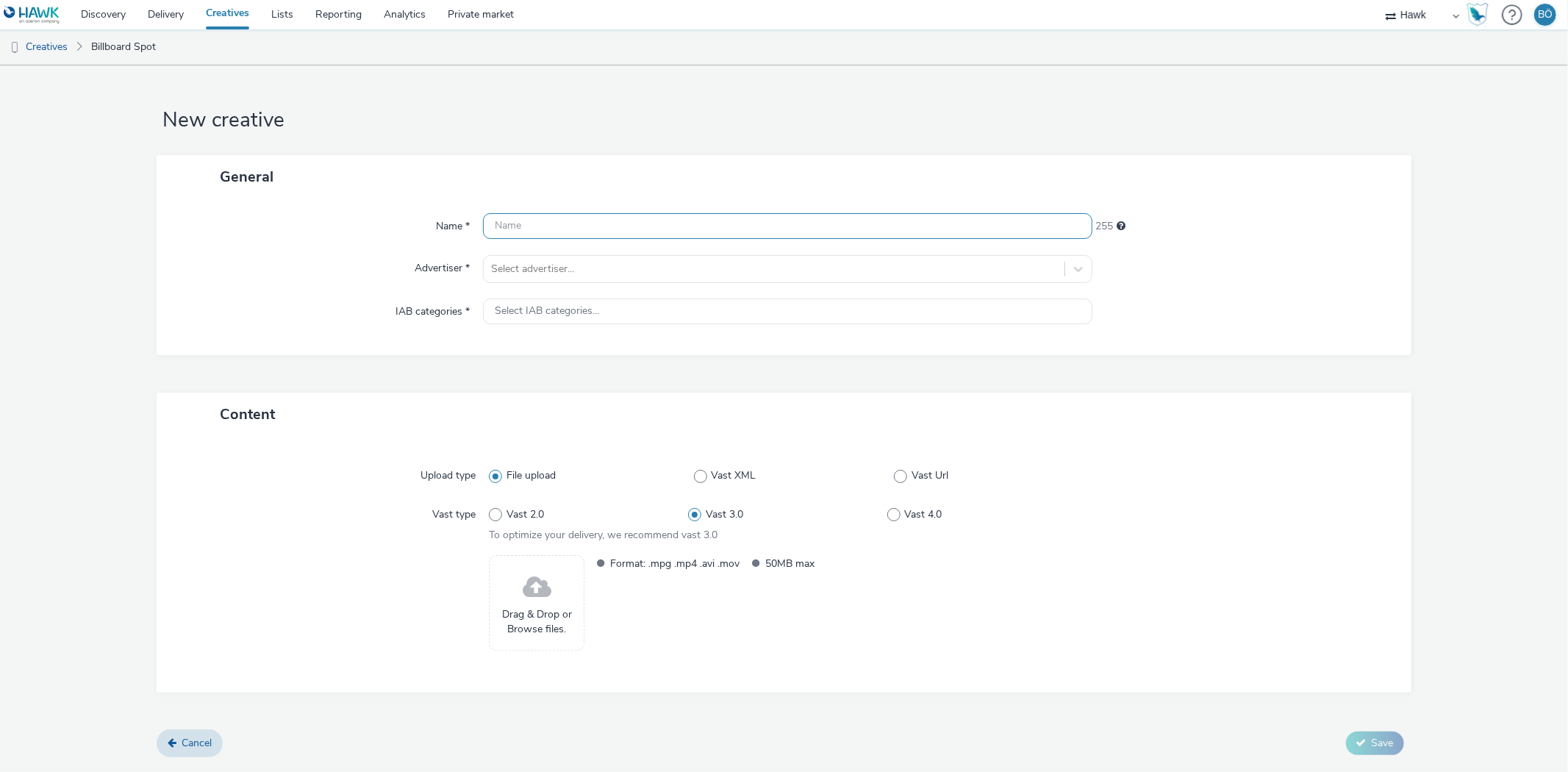
click at [566, 216] on input "text" at bounding box center [787, 227] width 609 height 26
paste input "UK_Costcutter_P14 Malteser Reindeers_Hawk_DOOH_Animated_6s_1080x1920_07.10.2025"
click at [784, 223] on input "UK_Costcutter_P14 Malteser Reindeers_Hawk_DOOH_Animated_6s_1080x1920_07.10.2025" at bounding box center [787, 227] width 609 height 26
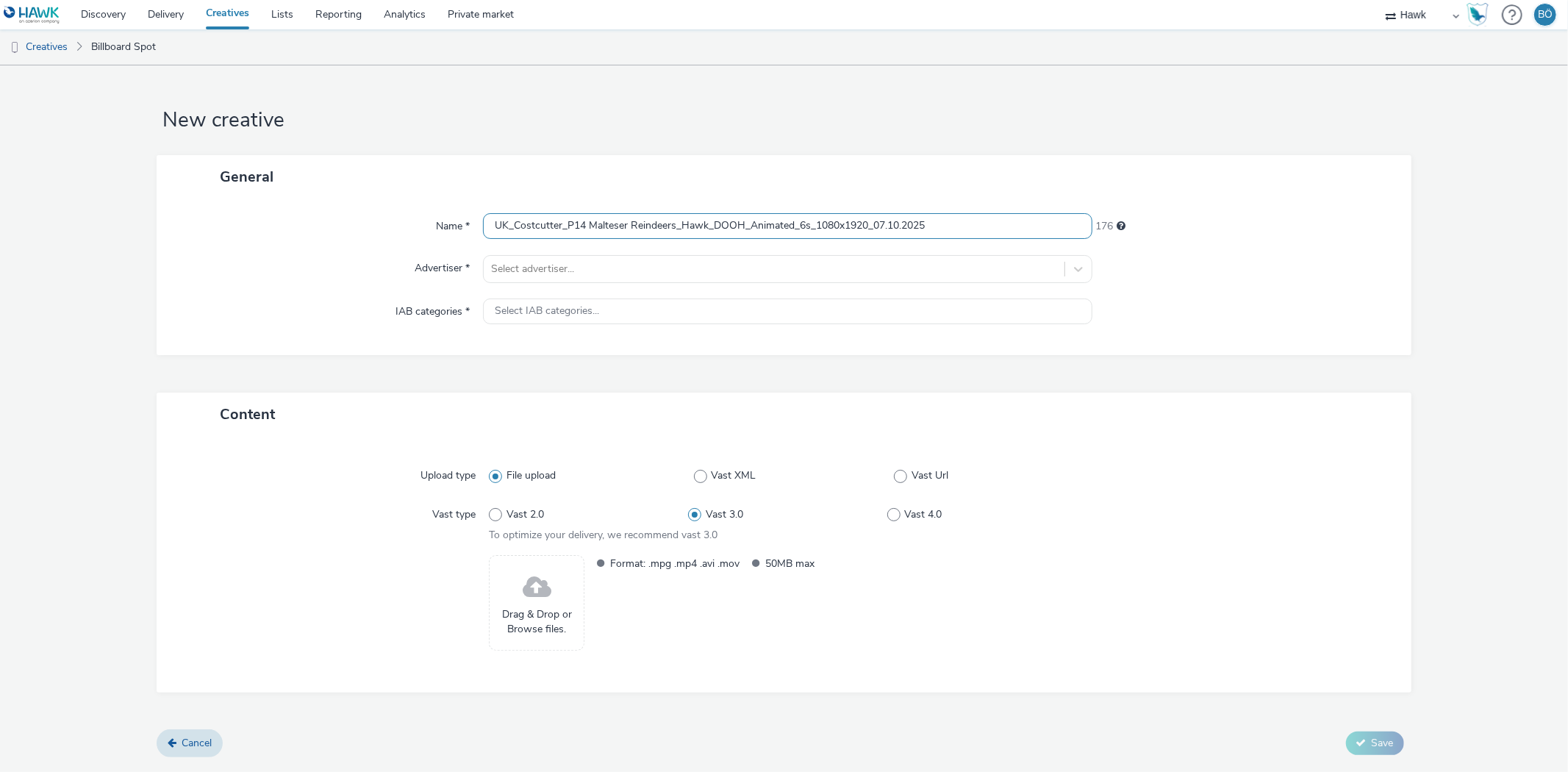
click at [758, 230] on input "UK_Costcutter_P14 Malteser Reindeers_Hawk_DOOH_Animated_6s_1080x1920_07.10.2025" at bounding box center [787, 227] width 609 height 26
click at [748, 224] on input "UK_Costcutter_P14 Malteser Reindeers_Hawk_DOOH_Animated_6s_1080x1920_07.10.2025" at bounding box center [787, 227] width 609 height 26
drag, startPoint x: 748, startPoint y: 224, endPoint x: 775, endPoint y: 223, distance: 27.0
click at [775, 223] on input "UK_Costcutter_P14 Malteser Reindeers_Hawk_DOOH_Animated_6s_1080x1920_07.10.2025" at bounding box center [787, 227] width 609 height 26
drag, startPoint x: 777, startPoint y: 224, endPoint x: 792, endPoint y: 223, distance: 15.0
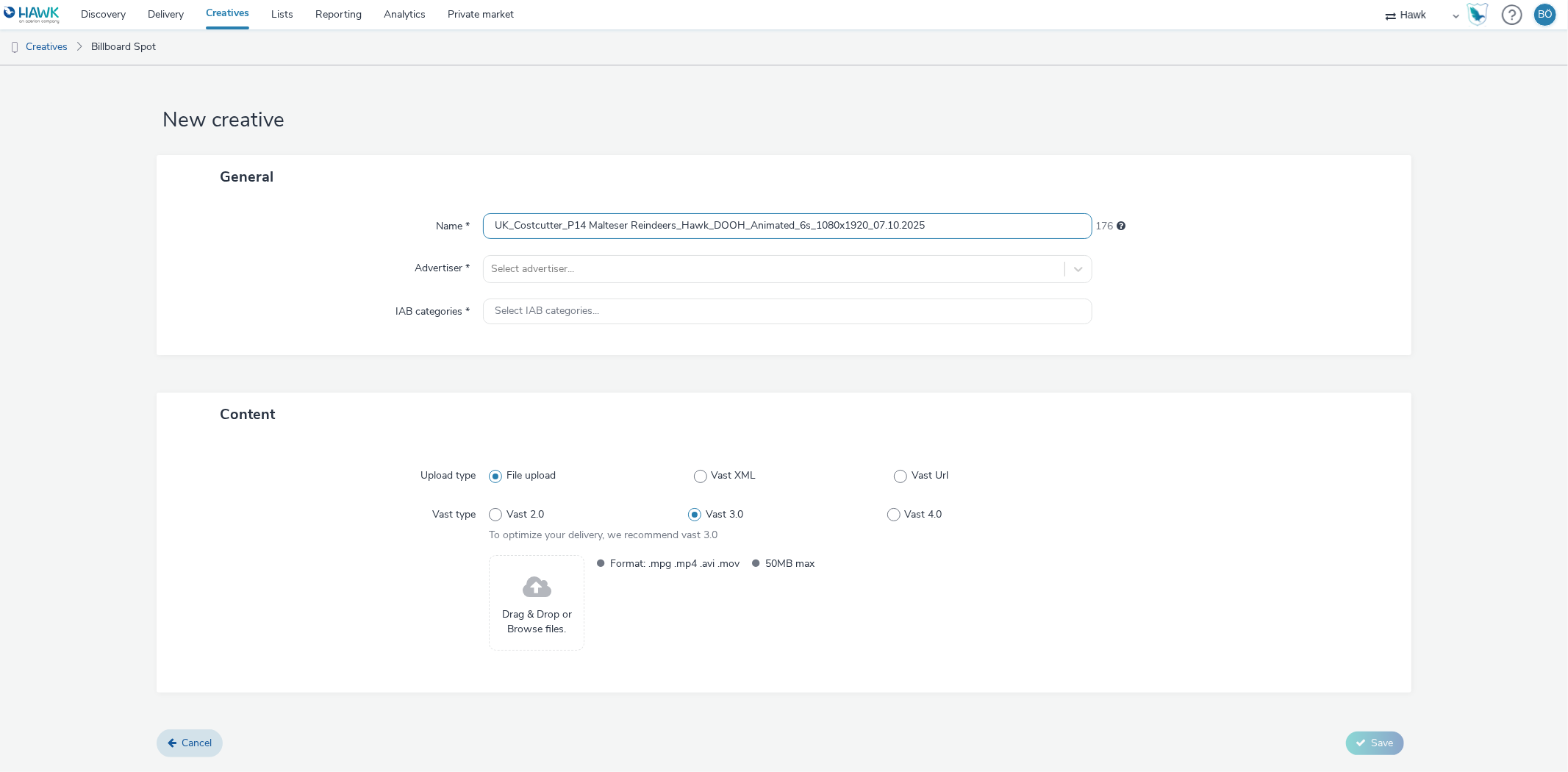
click at [778, 224] on input "UK_Costcutter_P14 Malteser Reindeers_Hawk_DOOH_Animated_6s_1080x1920_07.10.2025" at bounding box center [787, 227] width 609 height 26
click at [797, 224] on input "UK_Costcutter_P14 Malteser Reindeers_Hawk_DOOH_Animated_6s_1080x1920_07.10.2025" at bounding box center [787, 227] width 609 height 26
click at [795, 225] on input "UK_Costcutter_P14 Malteser Reindeers_Hawk_DOOH_Animated_6s_1080x1920_07.10.2025" at bounding box center [787, 227] width 609 height 26
type input "UK_Costcutter_P14 Malteser Reindeers_Hawk_DOOH_Still_6s_1080x1920_07.10.2025"
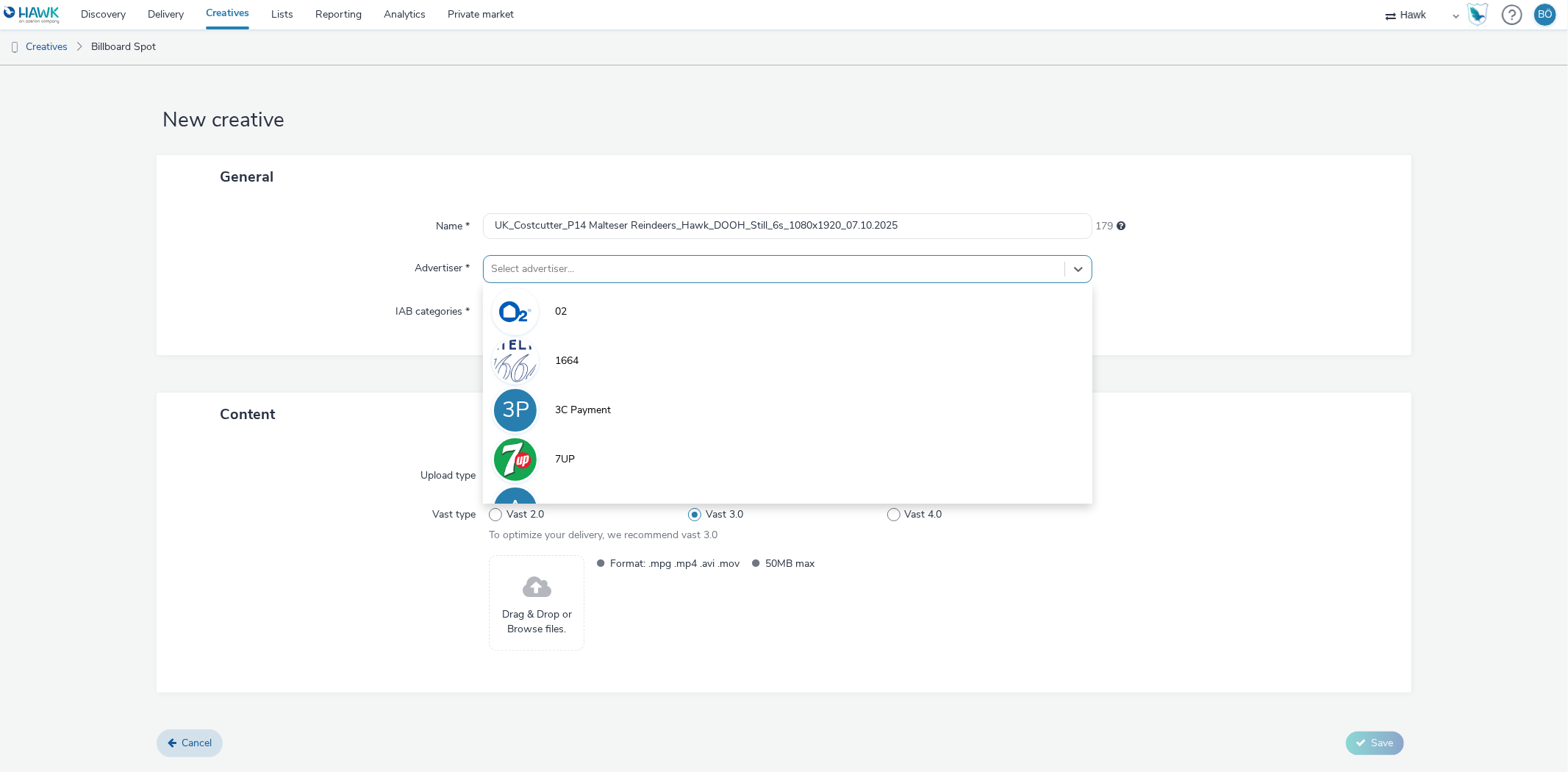
click at [701, 268] on div at bounding box center [774, 269] width 566 height 17
type input "be"
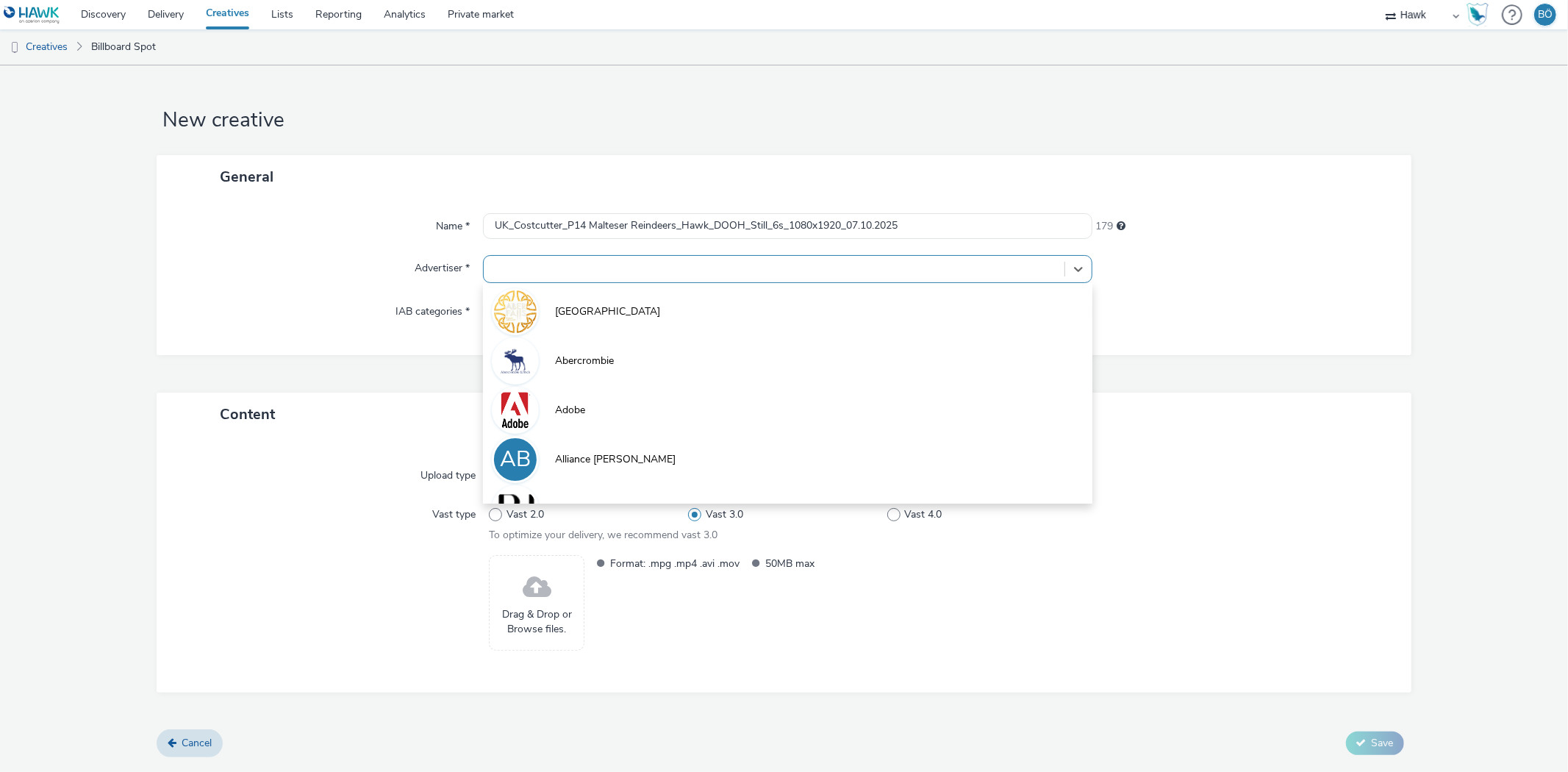
click at [446, 266] on div "Advertiser * option Aber Falls focused, 6 of 20. 10 results available for searc…" at bounding box center [784, 269] width 1225 height 28
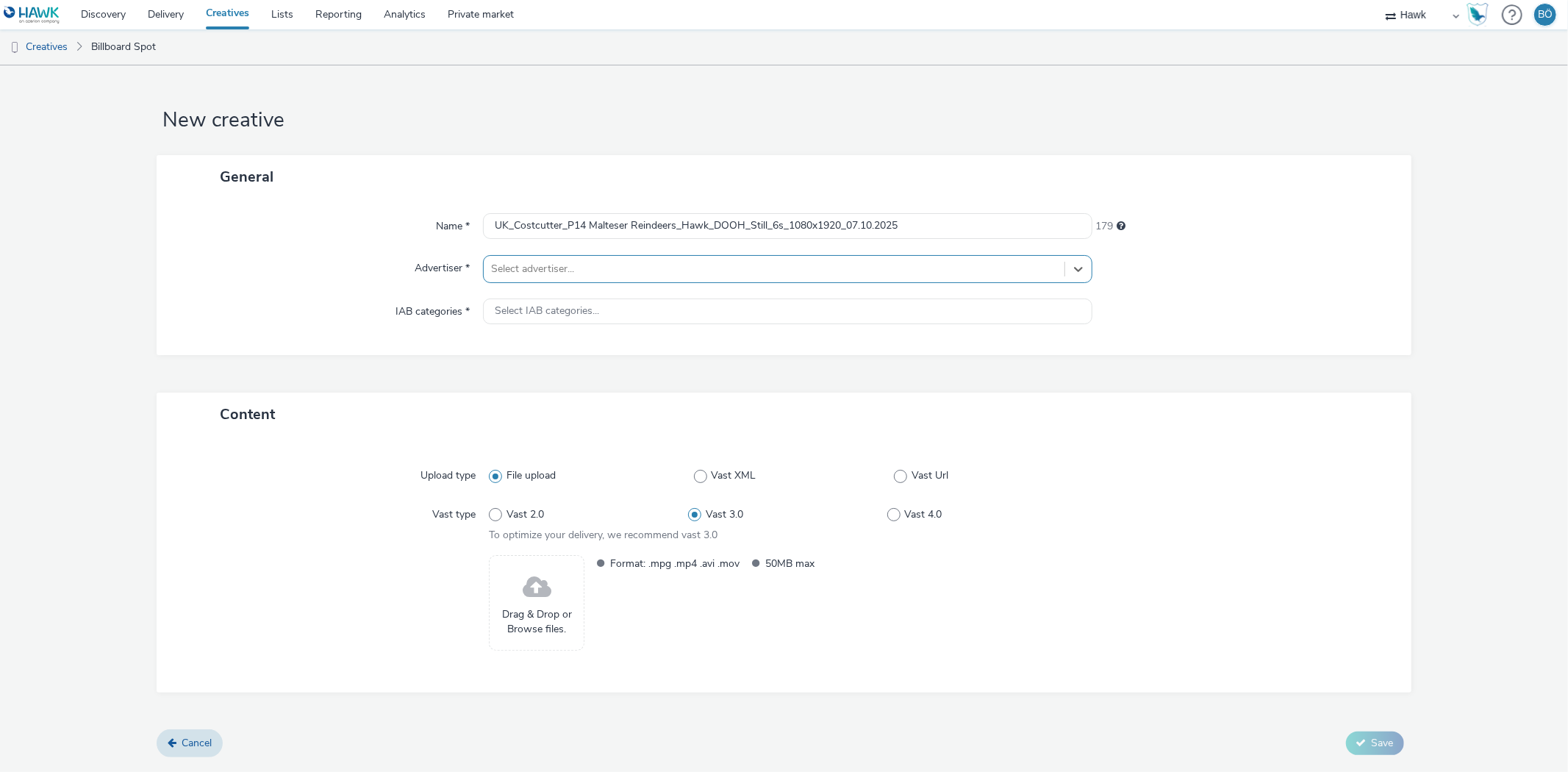
click at [567, 265] on div at bounding box center [774, 269] width 566 height 17
type input "costc"
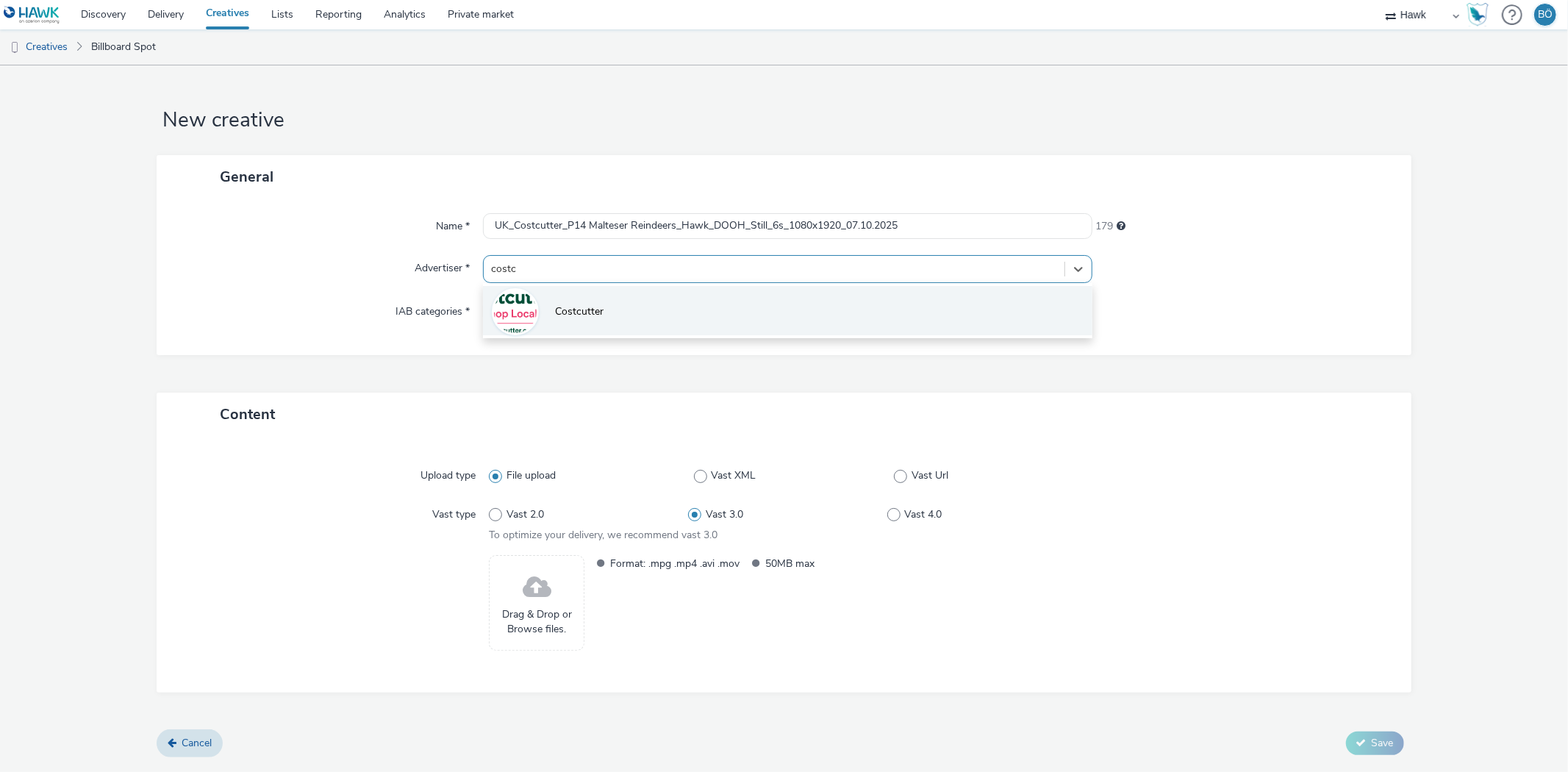
click at [584, 317] on span "Costcutter" at bounding box center [579, 311] width 48 height 14
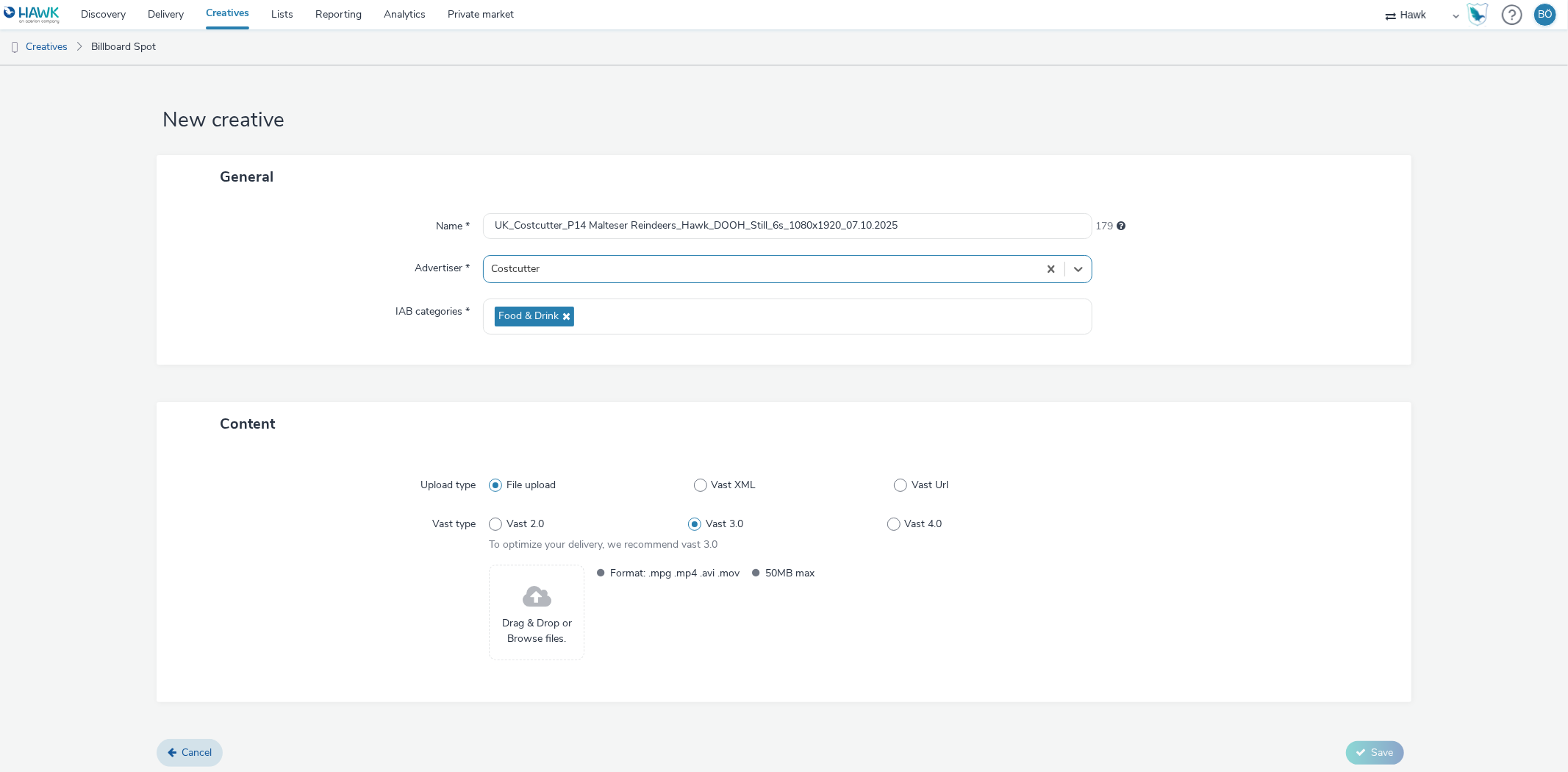
click at [562, 598] on div "Drag & Drop or Browse files." at bounding box center [537, 613] width 95 height 95
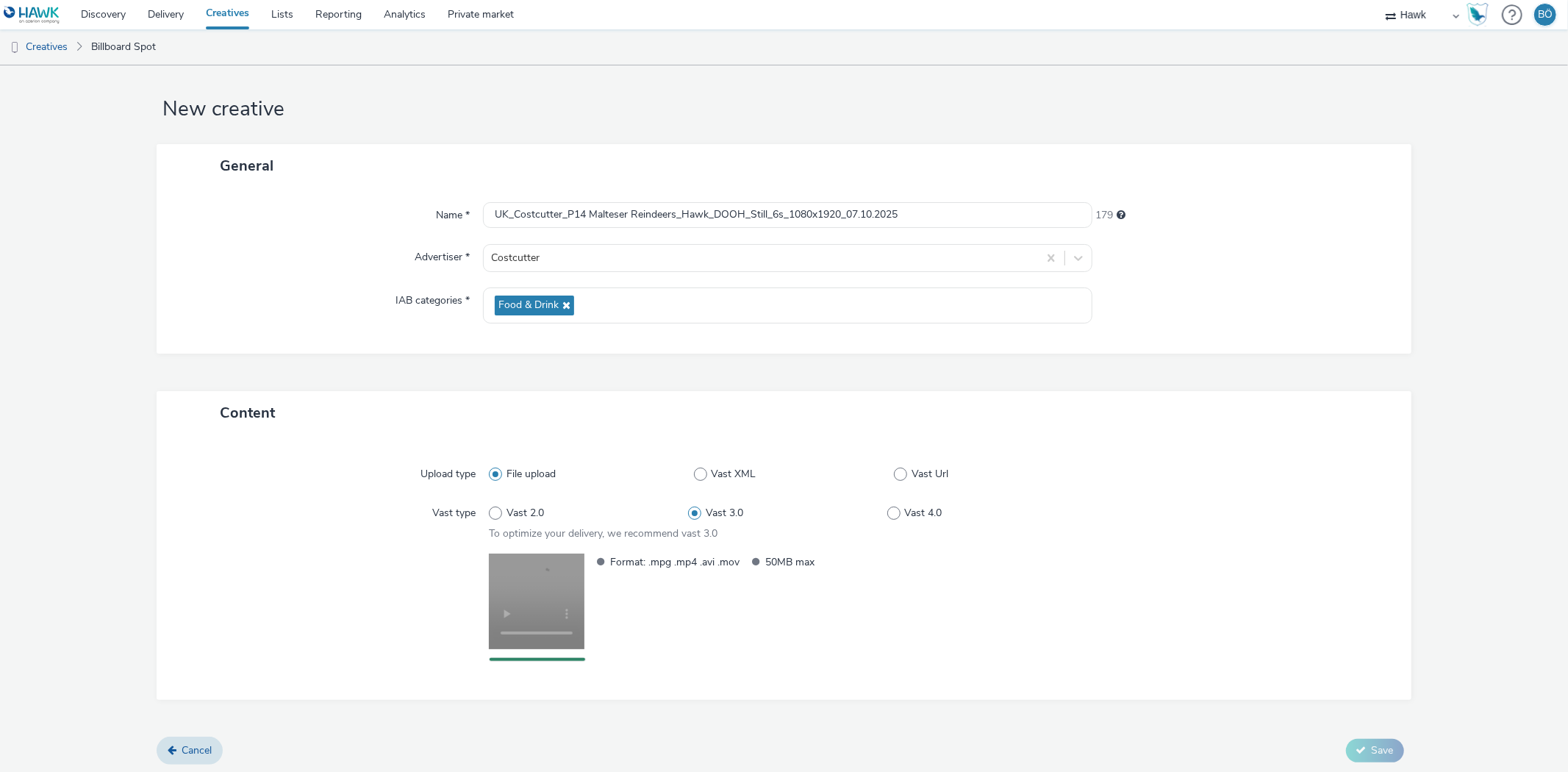
scroll to position [13, 0]
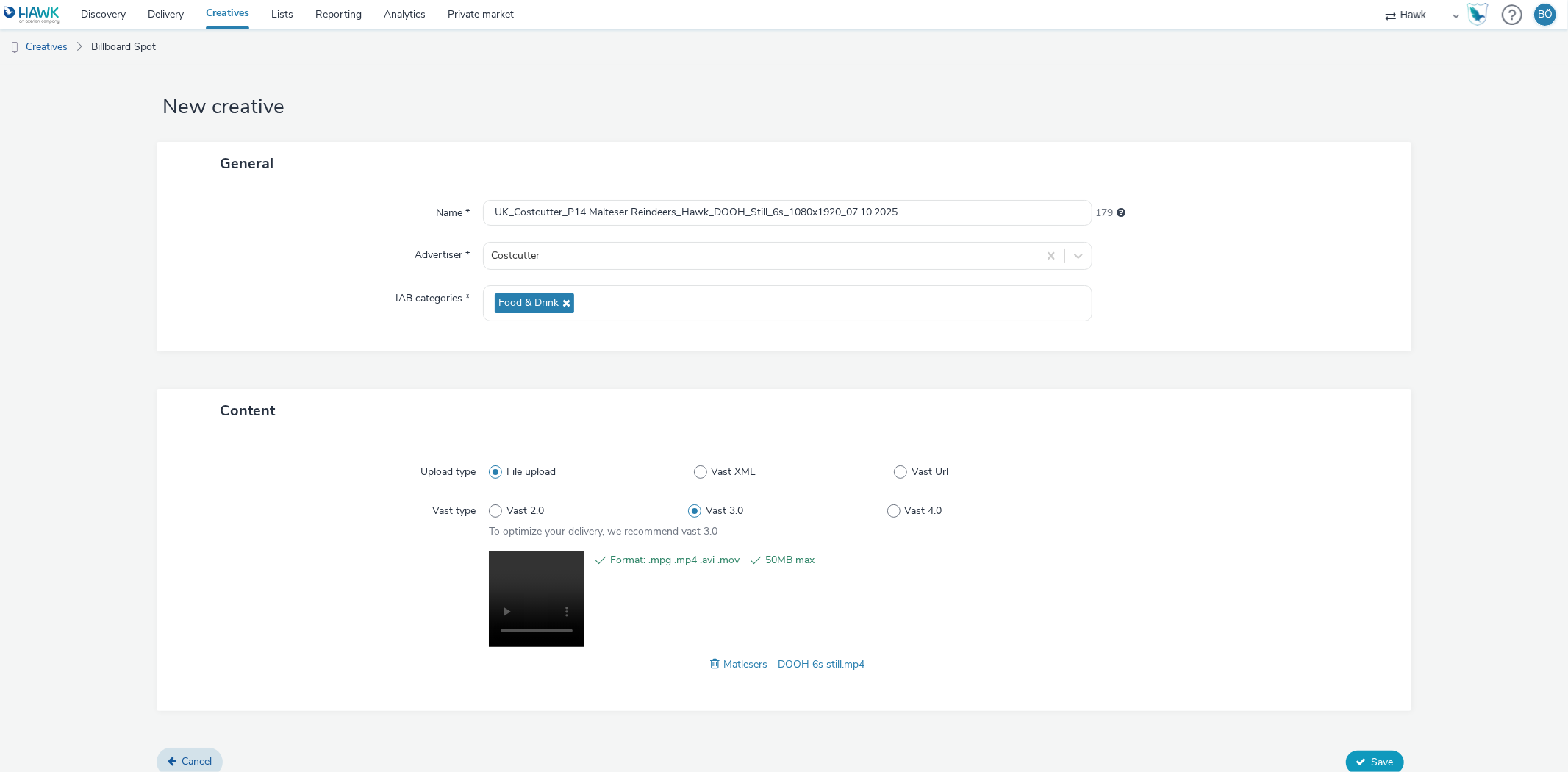
click at [1354, 752] on button "Save" at bounding box center [1375, 762] width 58 height 23
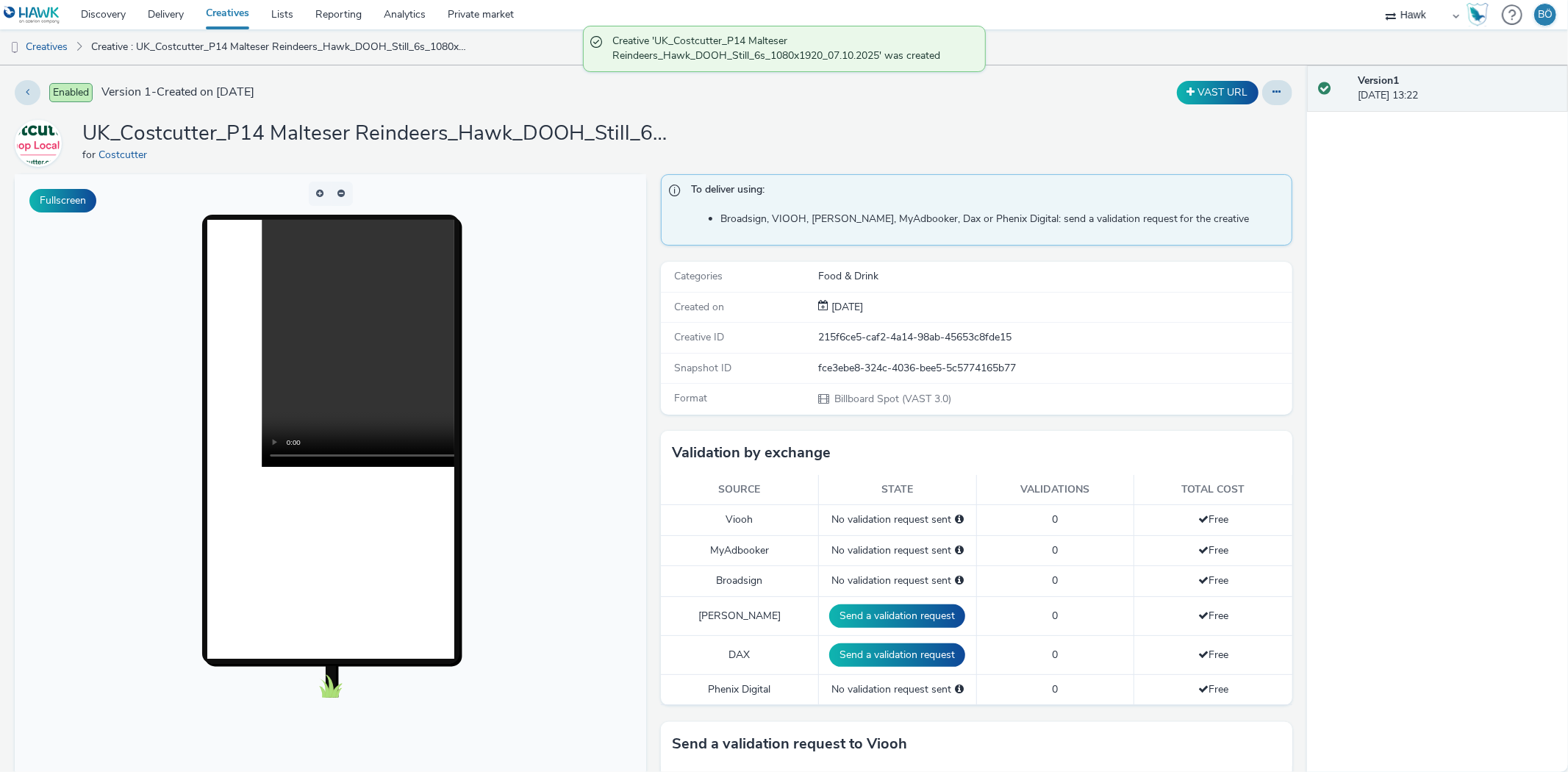
click at [310, 108] on div "Enabled Version 1 - Created on 07 October 2025 VAST URL UK_Costcutter_P14 Malte…" at bounding box center [653, 418] width 1307 height 707
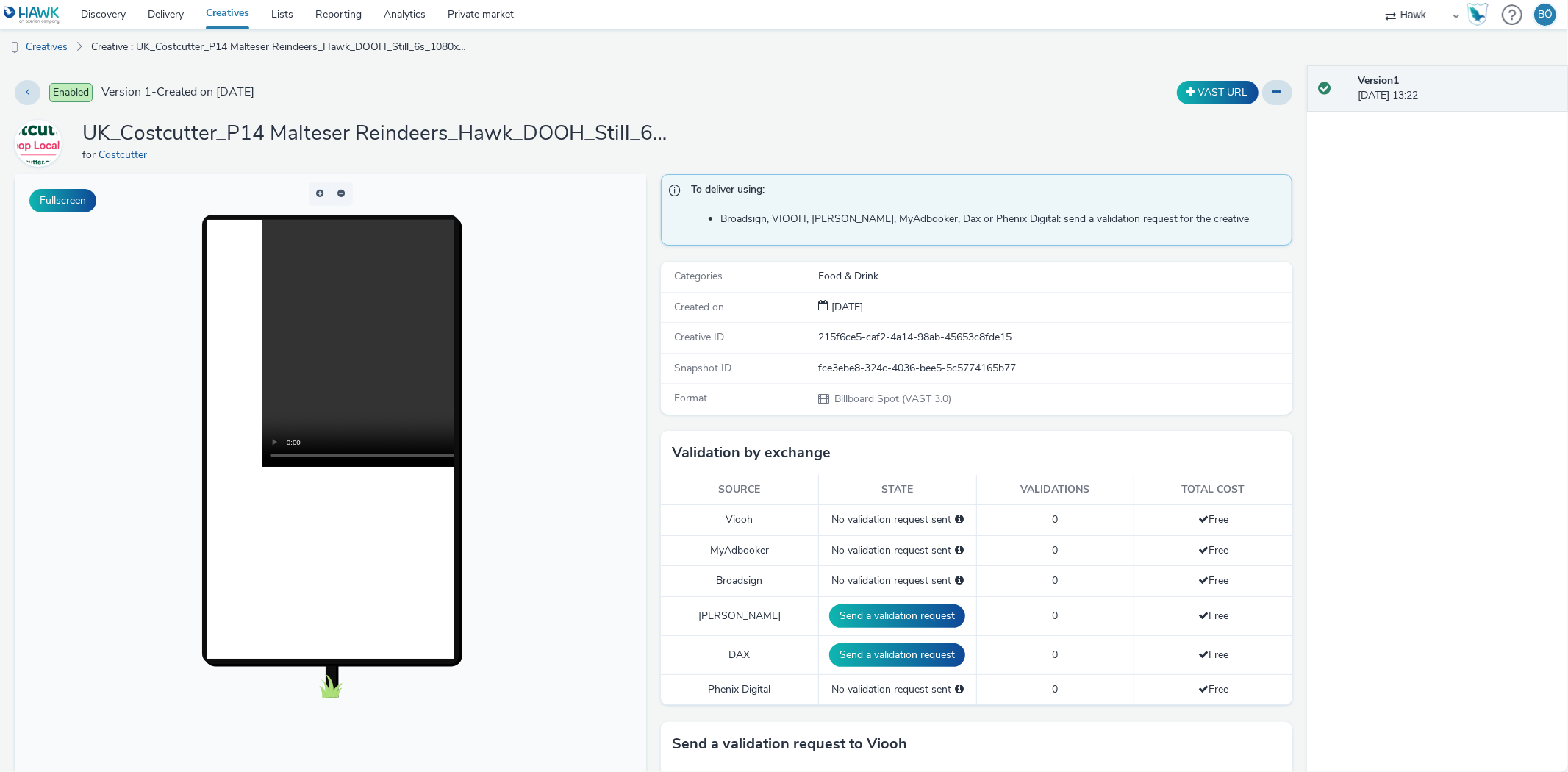
click at [73, 55] on link "Creatives" at bounding box center [37, 47] width 75 height 36
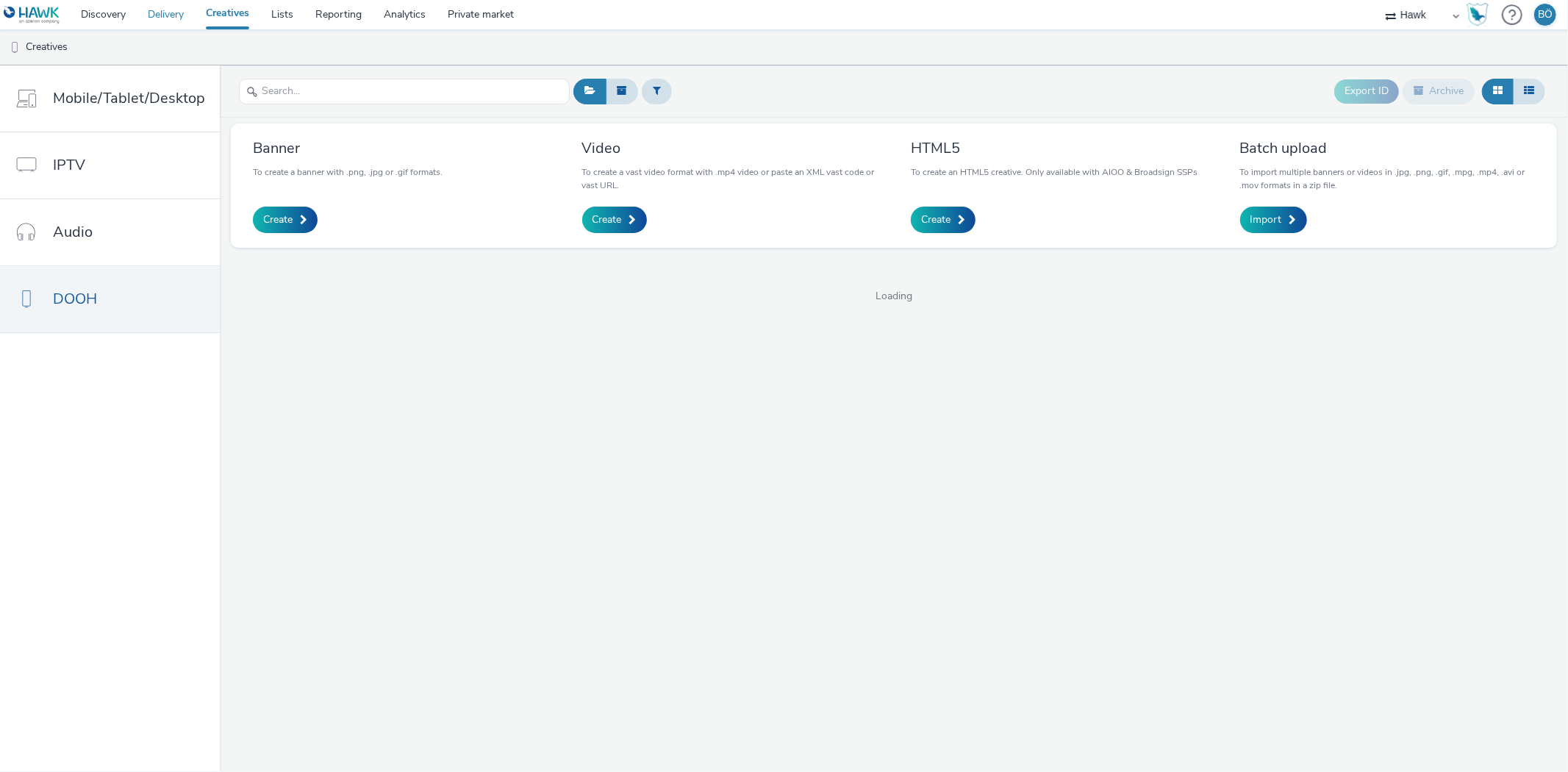
click at [153, 20] on link "Delivery" at bounding box center [166, 14] width 58 height 30
